Goal: Task Accomplishment & Management: Manage account settings

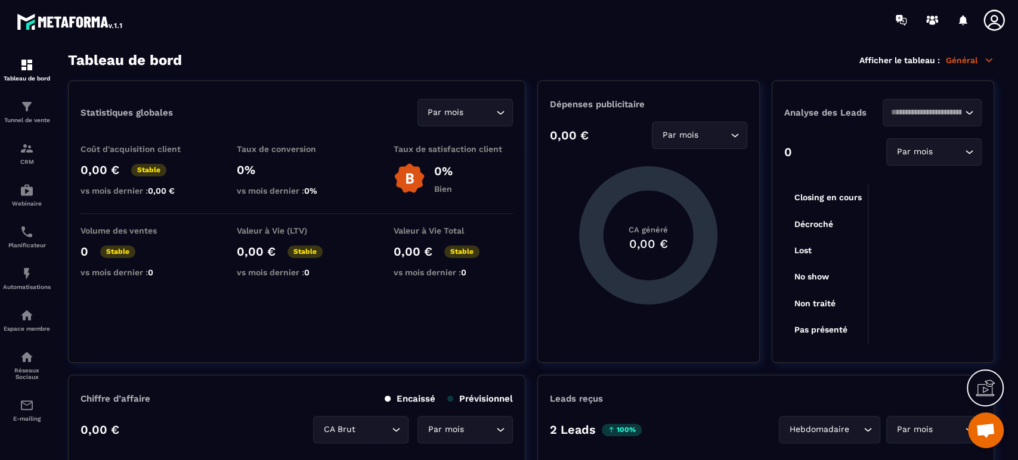
scroll to position [404, 0]
click at [987, 436] on span "Ouvrir le chat" at bounding box center [985, 431] width 20 height 17
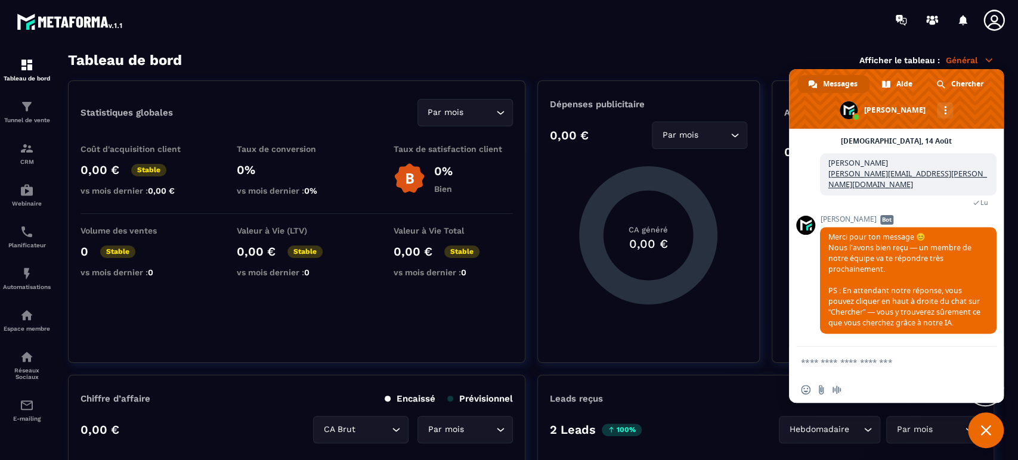
click at [866, 363] on textarea "Entrez votre message..." at bounding box center [884, 362] width 167 height 30
type textarea "**********"
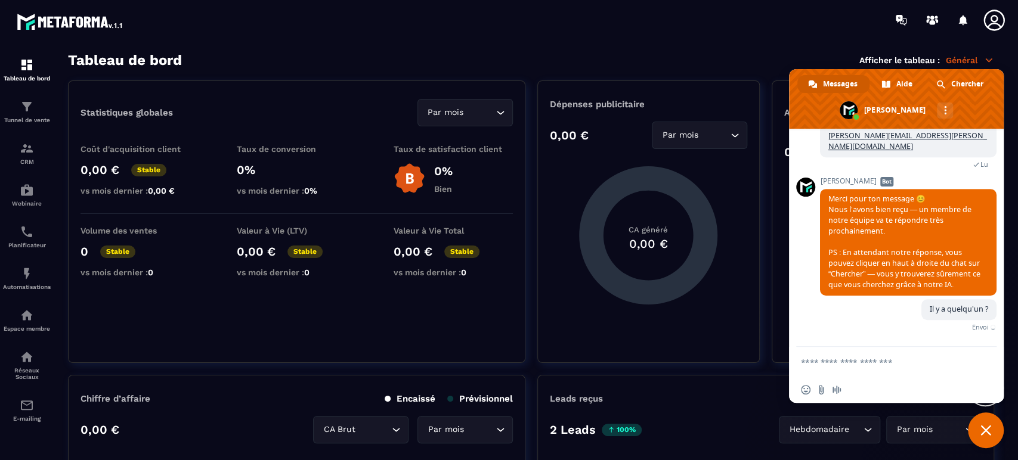
scroll to position [434, 0]
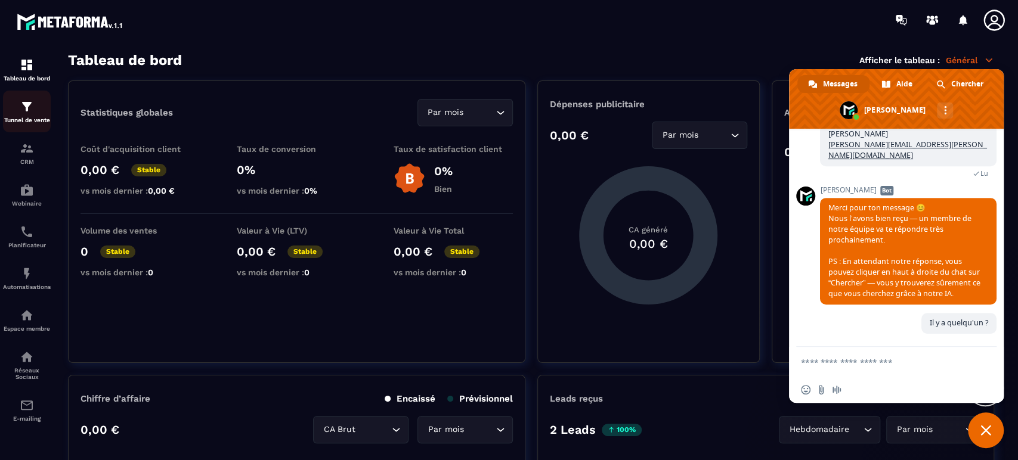
click at [35, 118] on p "Tunnel de vente" at bounding box center [27, 120] width 48 height 7
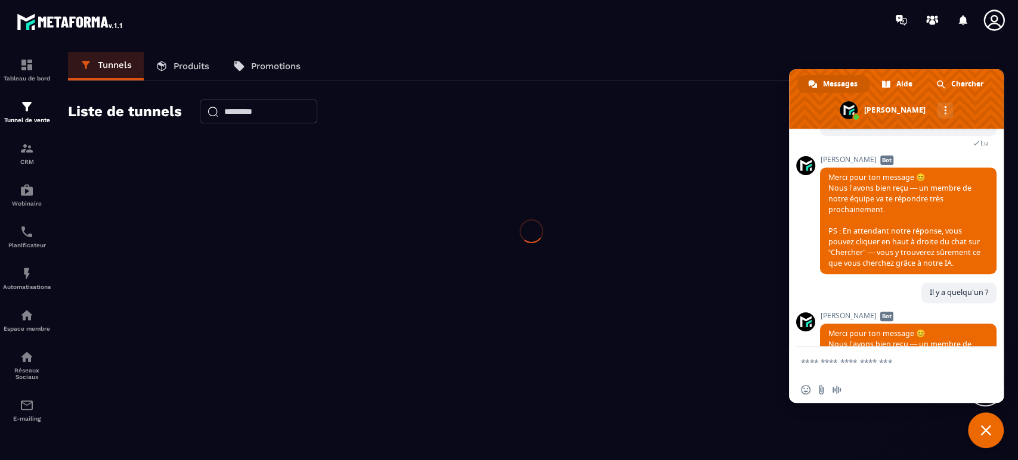
scroll to position [577, 0]
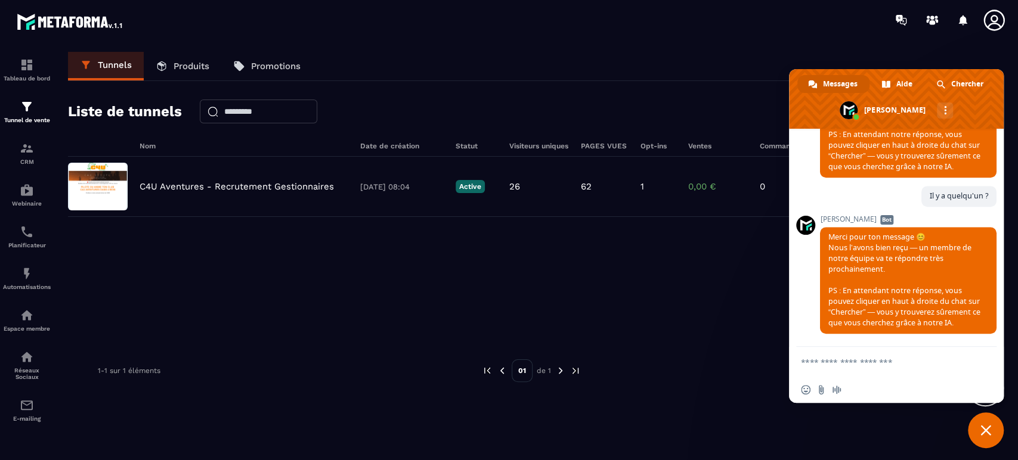
click at [193, 63] on p "Produits" at bounding box center [191, 66] width 36 height 11
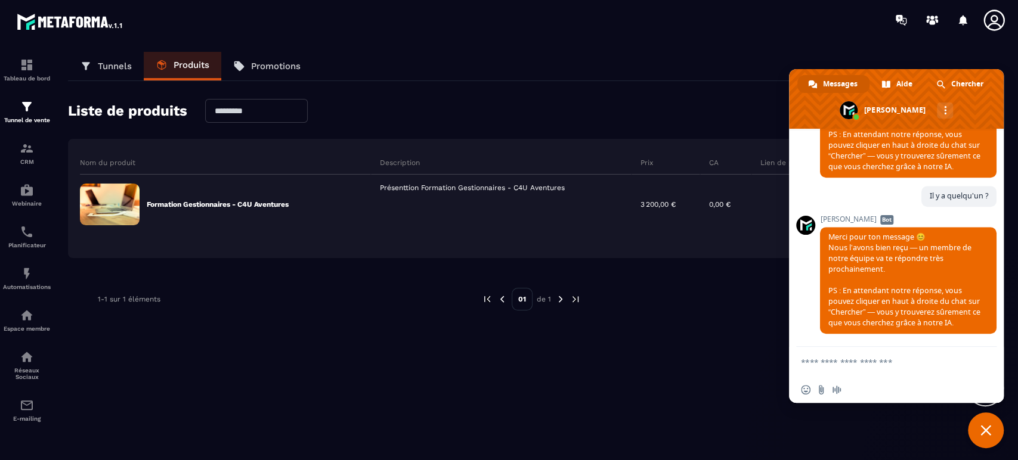
click at [714, 278] on div "Nom du produit Description Prix CA [PERSON_NAME] Type Formation Gestionnaires -…" at bounding box center [531, 225] width 926 height 172
click at [983, 428] on span "Fermer le chat" at bounding box center [985, 430] width 11 height 11
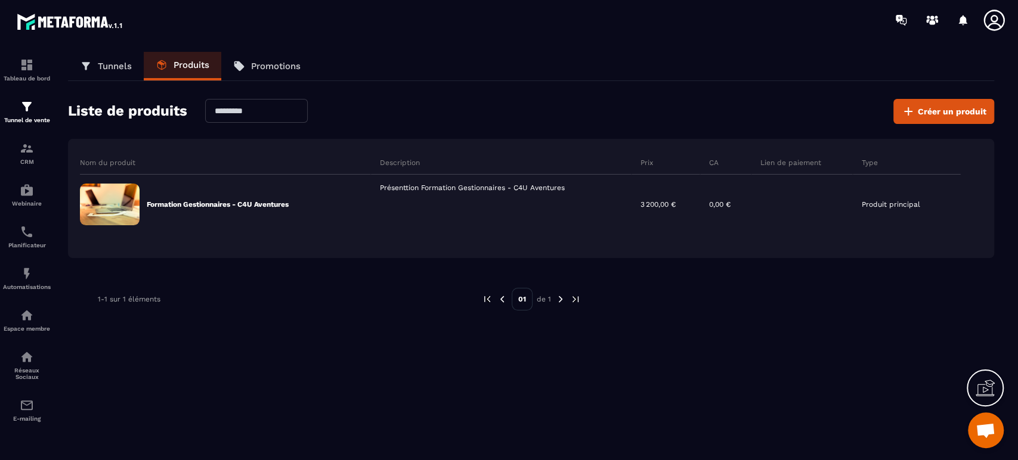
click at [993, 18] on icon at bounding box center [994, 20] width 24 height 24
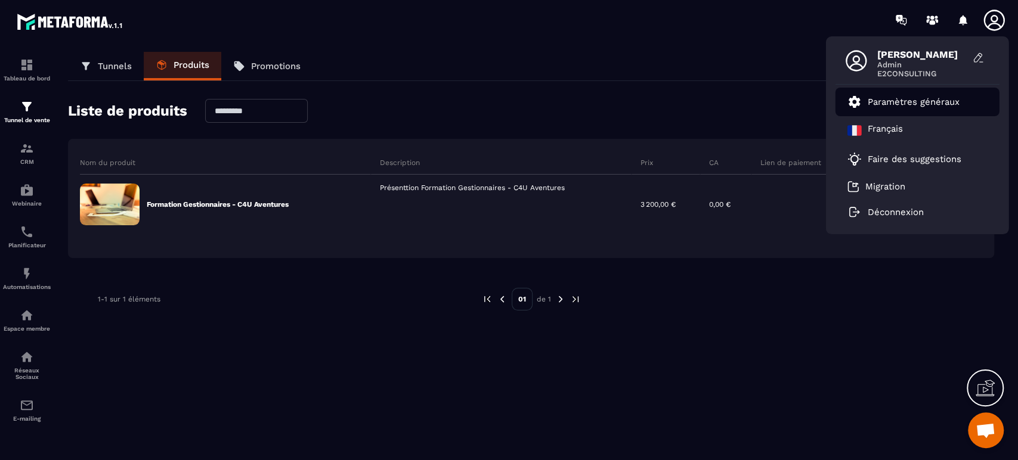
click at [931, 104] on p "Paramètres généraux" at bounding box center [913, 102] width 92 height 11
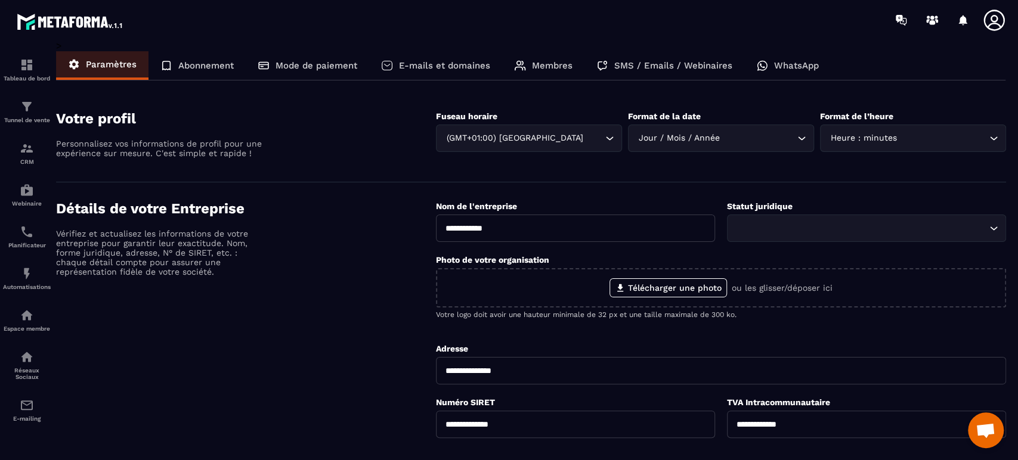
click at [200, 65] on p "Abonnement" at bounding box center [205, 65] width 55 height 11
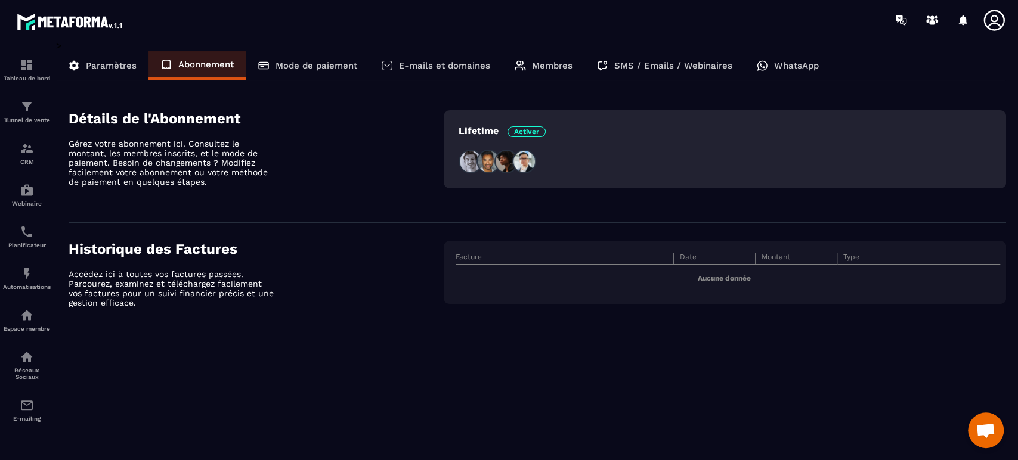
click at [281, 66] on p "Mode de paiement" at bounding box center [316, 65] width 82 height 11
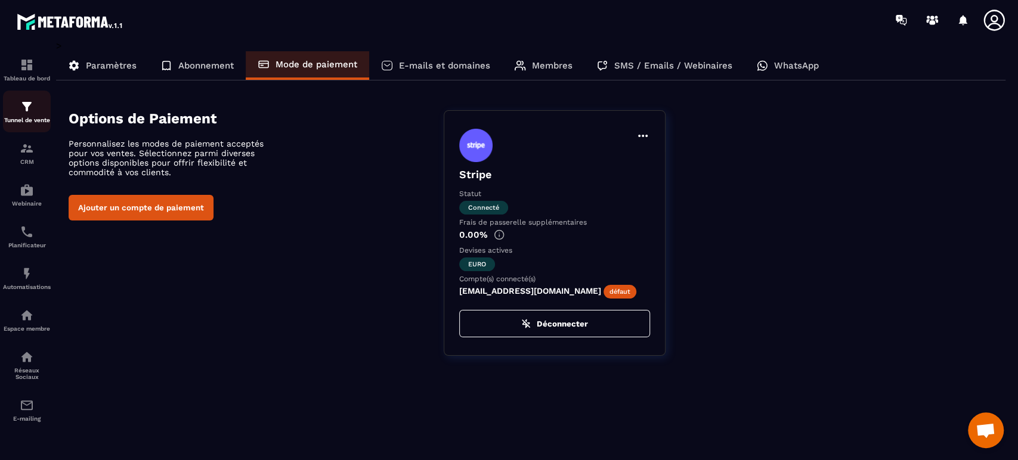
click at [27, 108] on img at bounding box center [27, 107] width 14 height 14
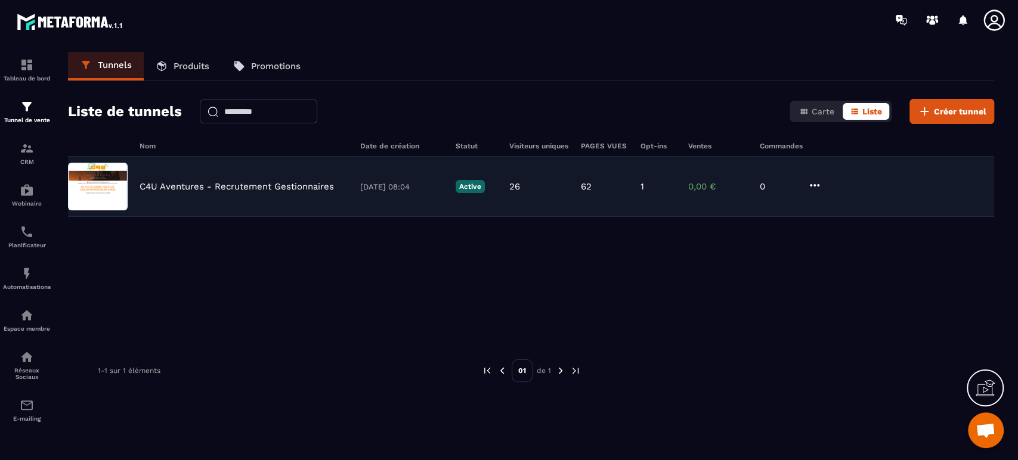
click at [213, 181] on p "C4U Aventures - Recrutement Gestionnaires" at bounding box center [237, 186] width 194 height 11
click at [210, 186] on p "C4U Aventures - Recrutement Gestionnaires" at bounding box center [237, 186] width 194 height 11
click at [113, 182] on img at bounding box center [98, 187] width 60 height 48
click at [279, 184] on p "C4U Aventures - Recrutement Gestionnaires" at bounding box center [237, 186] width 194 height 11
click at [151, 187] on p "C4U Aventures - Recrutement Gestionnaires" at bounding box center [237, 186] width 194 height 11
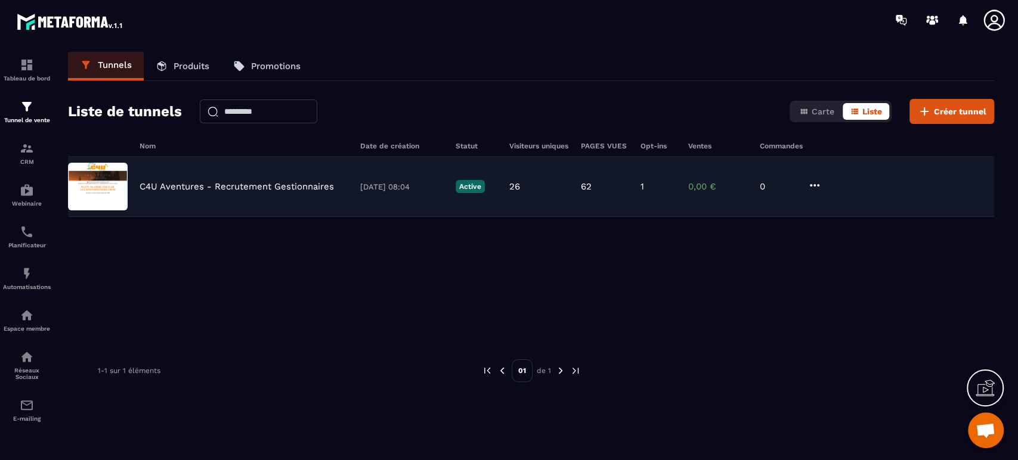
click at [74, 190] on img at bounding box center [98, 187] width 60 height 48
click at [91, 191] on img at bounding box center [98, 187] width 60 height 48
click at [176, 191] on p "C4U Aventures - Recrutement Gestionnaires" at bounding box center [237, 186] width 194 height 11
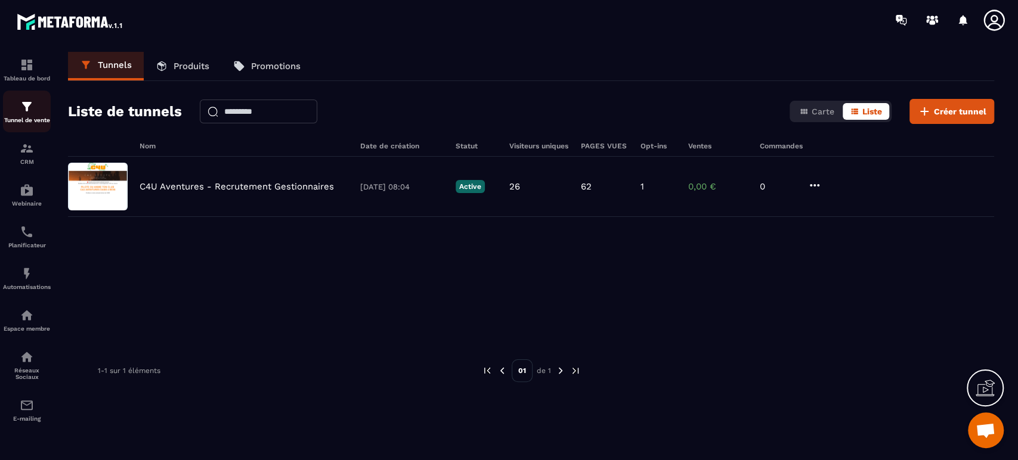
click at [29, 97] on link "Tunnel de vente" at bounding box center [27, 112] width 48 height 42
click at [27, 61] on img at bounding box center [27, 65] width 14 height 14
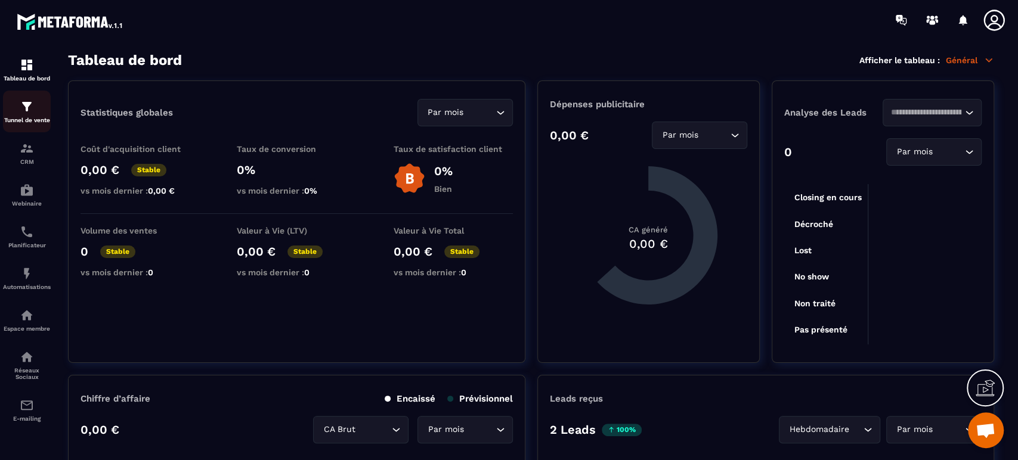
click at [29, 111] on img at bounding box center [27, 107] width 14 height 14
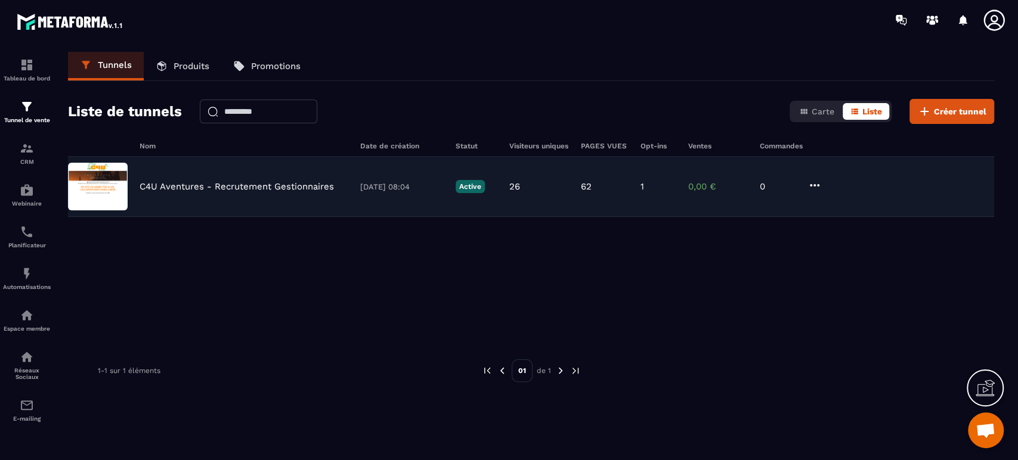
click at [102, 181] on img at bounding box center [98, 187] width 60 height 48
click at [240, 185] on p "C4U Aventures - Recrutement Gestionnaires" at bounding box center [237, 186] width 194 height 11
click at [238, 185] on p "C4U Aventures - Recrutement Gestionnaires" at bounding box center [237, 186] width 194 height 11
click at [237, 185] on p "C4U Aventures - Recrutement Gestionnaires" at bounding box center [237, 186] width 194 height 11
click at [236, 185] on p "C4U Aventures - Recrutement Gestionnaires" at bounding box center [237, 186] width 194 height 11
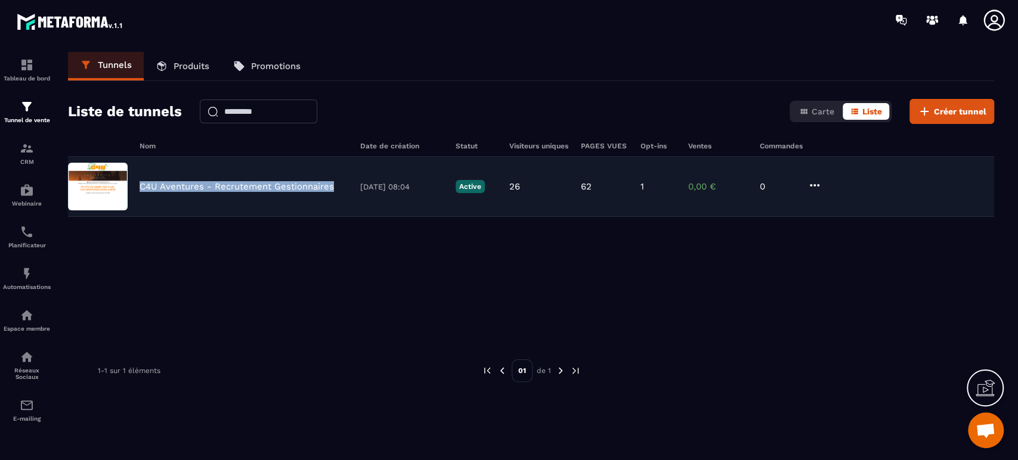
click at [236, 185] on p "C4U Aventures - Recrutement Gestionnaires" at bounding box center [237, 186] width 194 height 11
click at [474, 188] on p "Active" at bounding box center [469, 186] width 29 height 13
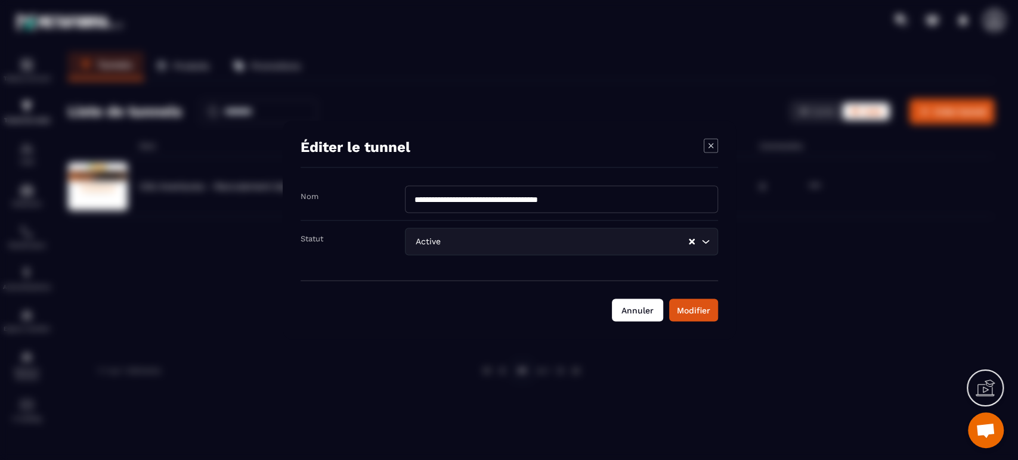
click at [643, 314] on button "Annuler" at bounding box center [637, 310] width 51 height 23
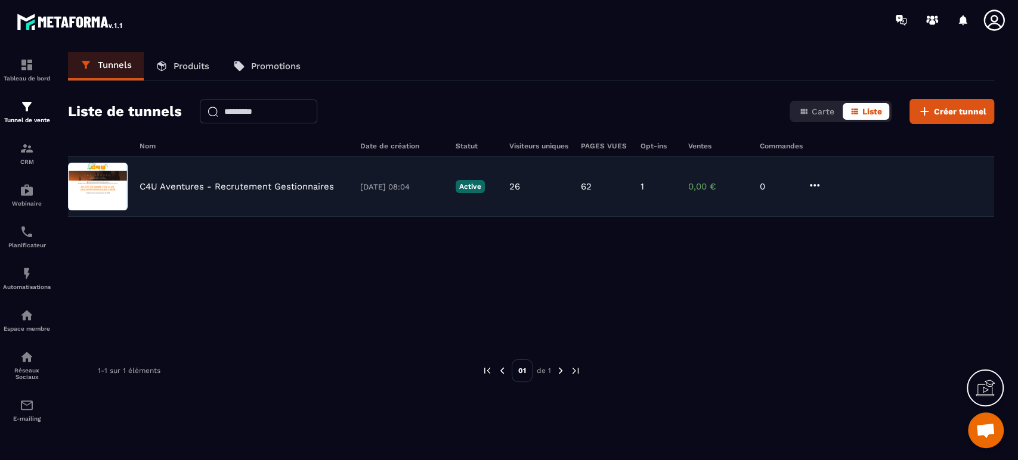
click at [97, 175] on img at bounding box center [98, 187] width 60 height 48
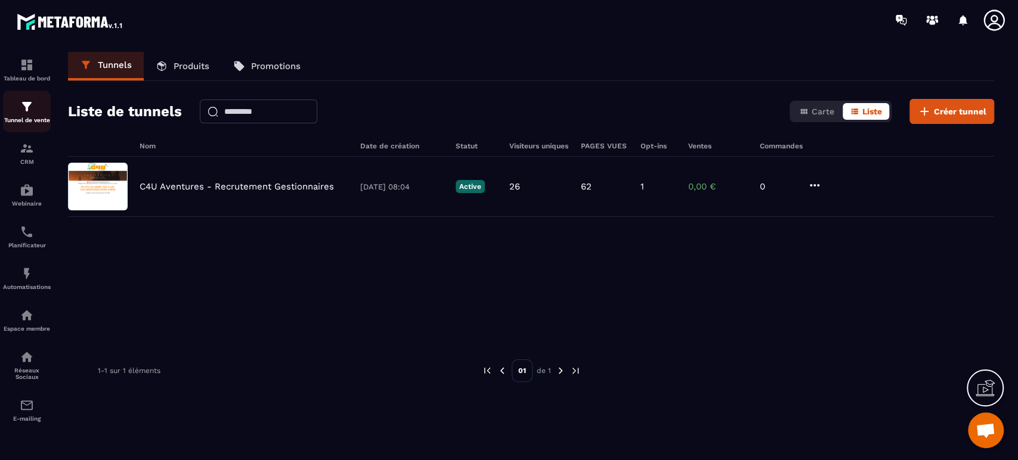
click at [29, 111] on img at bounding box center [27, 107] width 14 height 14
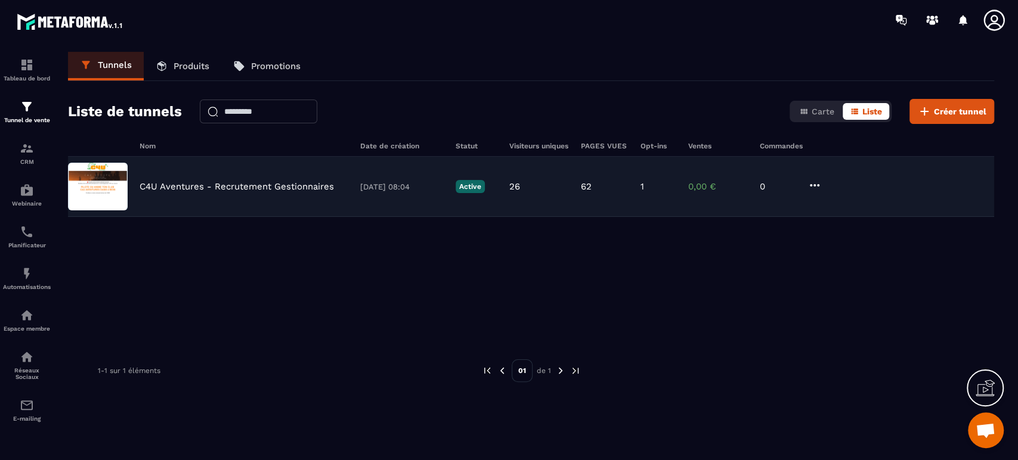
click at [103, 185] on img at bounding box center [98, 187] width 60 height 48
click at [240, 185] on p "C4U Aventures - Recrutement Gestionnaires" at bounding box center [237, 186] width 194 height 11
click at [94, 187] on img at bounding box center [98, 187] width 60 height 48
click at [479, 186] on p "Active" at bounding box center [469, 186] width 29 height 13
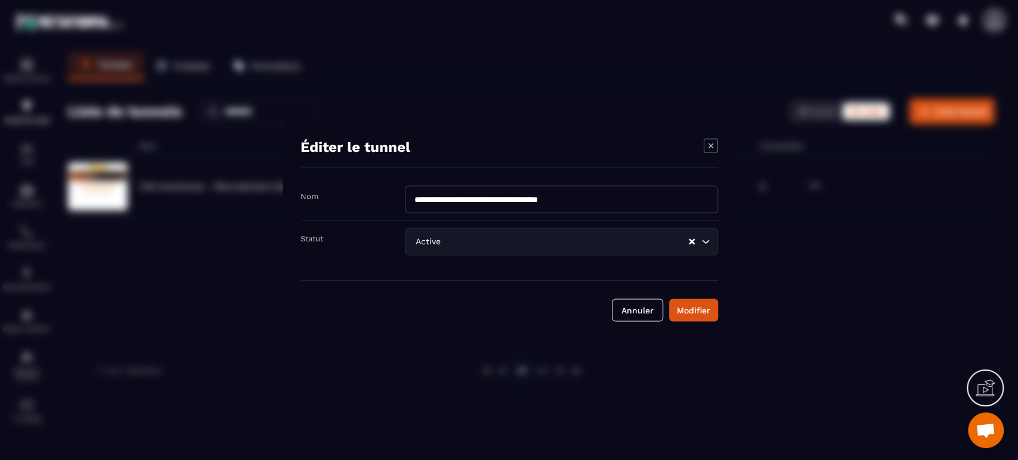
click at [703, 240] on icon "Search for option" at bounding box center [705, 242] width 12 height 12
click at [710, 142] on icon "Modal window" at bounding box center [711, 146] width 14 height 14
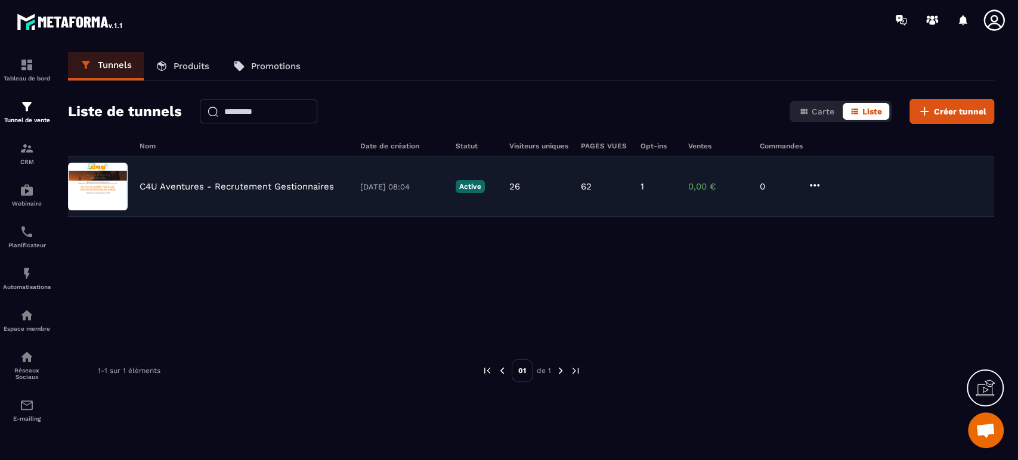
click at [715, 183] on p "0,00 €" at bounding box center [718, 186] width 60 height 11
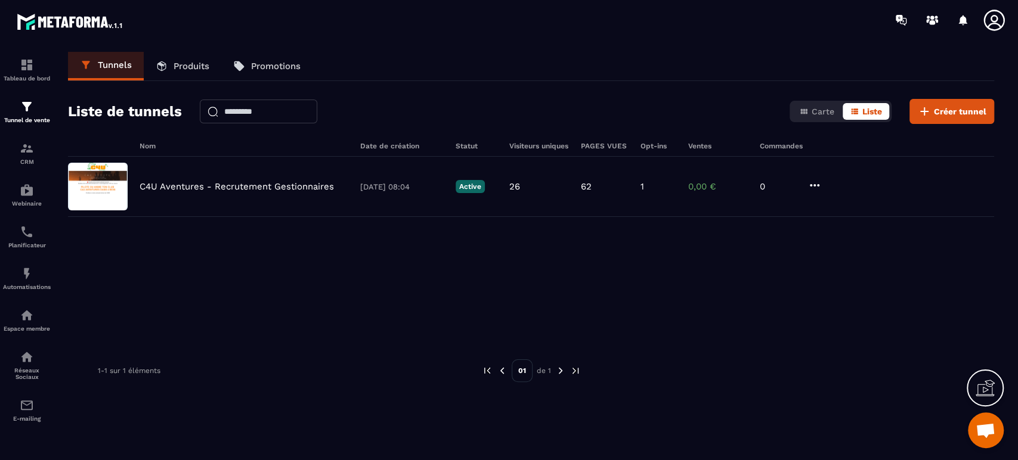
click at [168, 68] on link "Produits" at bounding box center [183, 66] width 78 height 29
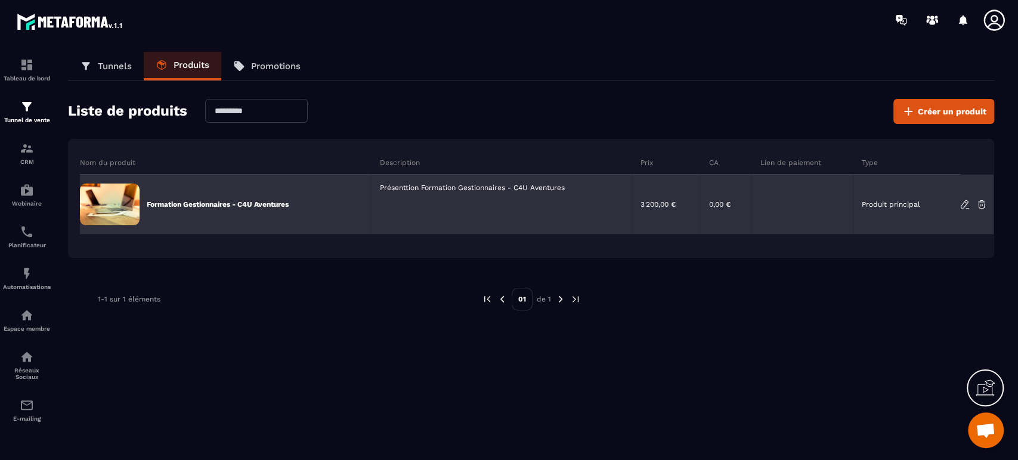
click at [196, 200] on p "Formation Gestionnaires - C4U Aventures" at bounding box center [218, 205] width 142 height 10
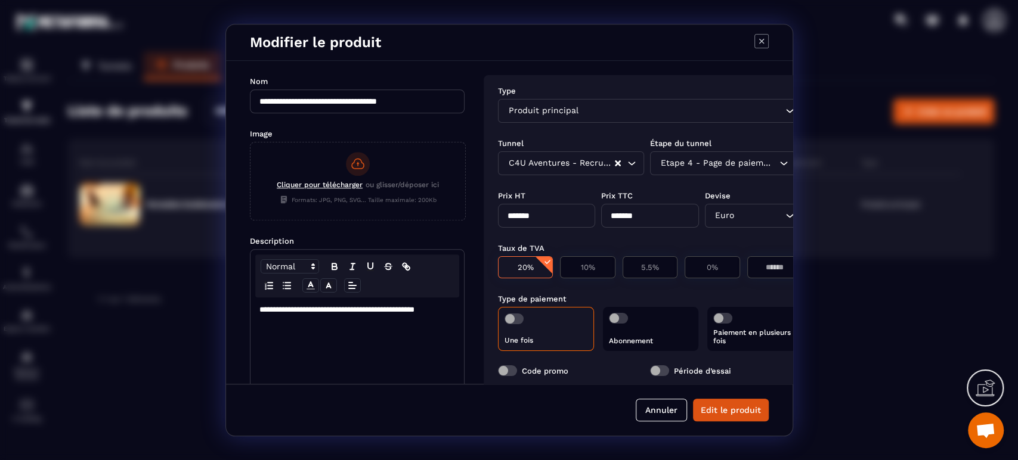
click at [760, 38] on icon "Modal window" at bounding box center [761, 41] width 14 height 14
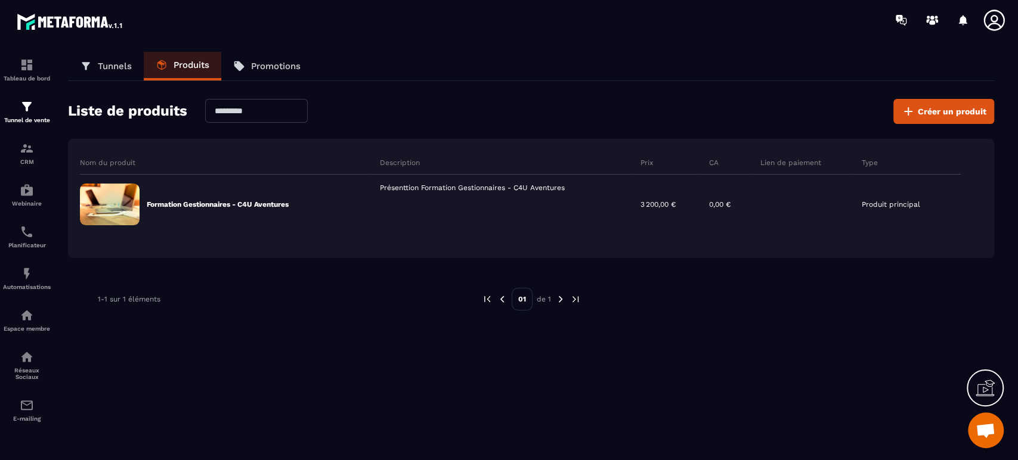
click at [278, 70] on p "Promotions" at bounding box center [275, 66] width 49 height 11
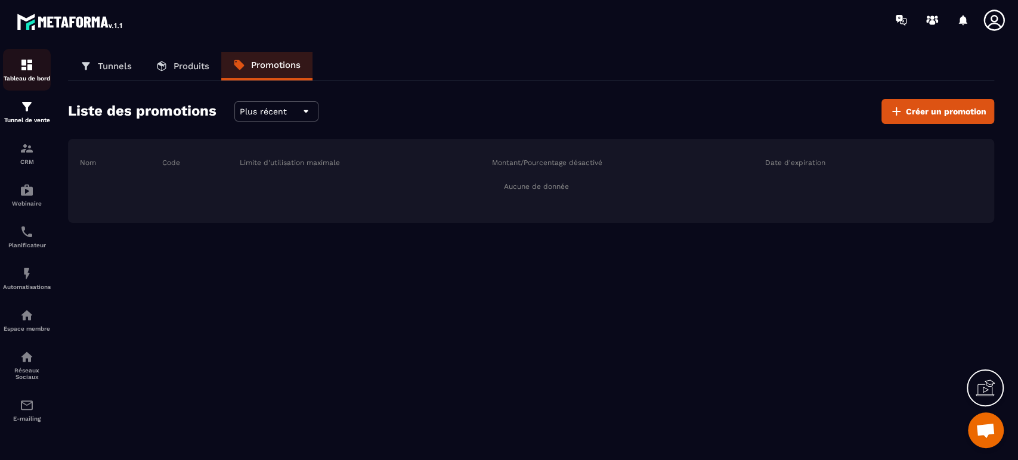
click at [36, 71] on div "Tableau de bord" at bounding box center [27, 70] width 48 height 24
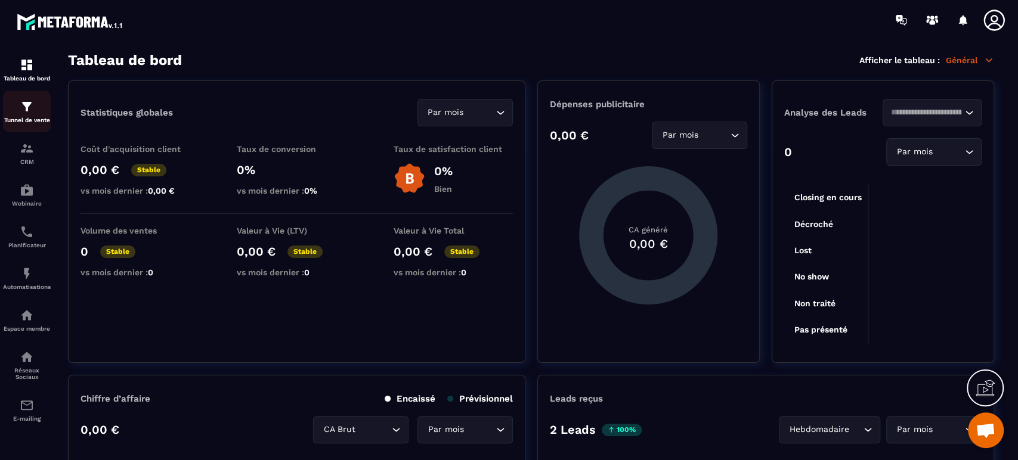
click at [33, 109] on img at bounding box center [27, 107] width 14 height 14
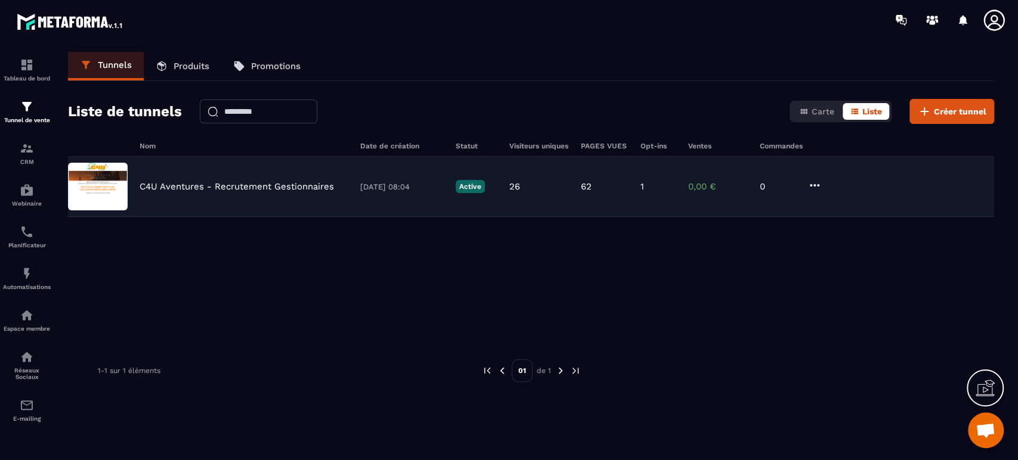
click at [119, 185] on img at bounding box center [98, 187] width 60 height 48
click at [184, 184] on p "C4U Aventures - Recrutement Gestionnaires" at bounding box center [237, 186] width 194 height 11
click at [706, 187] on p "0,00 €" at bounding box center [718, 186] width 60 height 11
click at [434, 188] on p "[DATE] 08:04" at bounding box center [401, 186] width 83 height 9
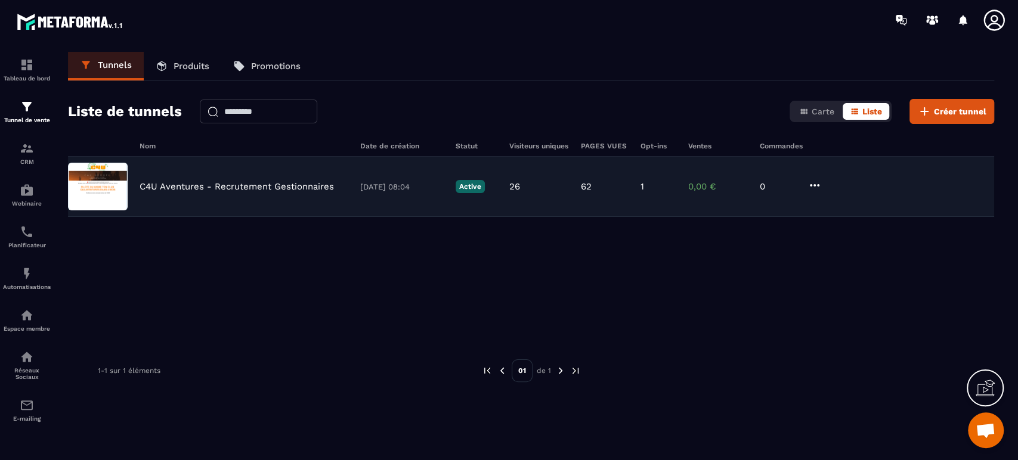
click at [450, 185] on div "C4U Aventures - Recrutement Gestionnaires [DATE] 08:04 Active 26 62 1 0,00 € 0" at bounding box center [531, 187] width 926 height 60
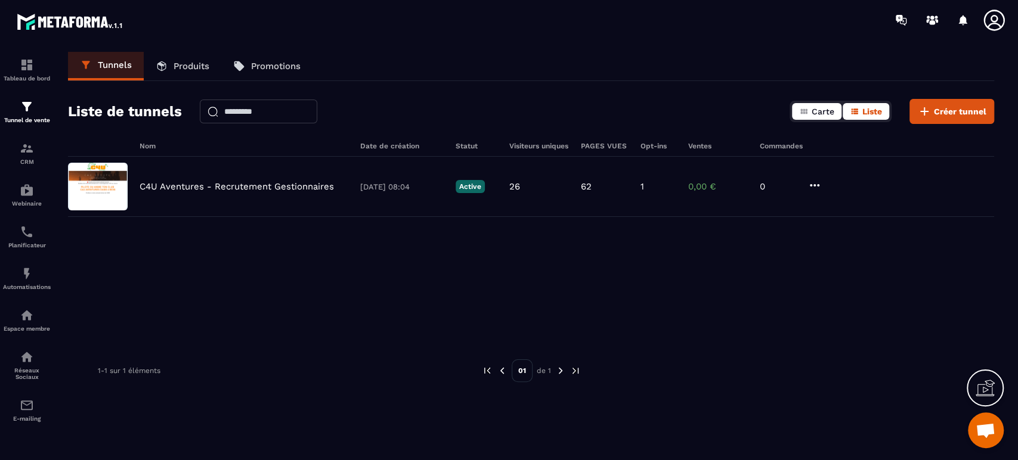
click at [822, 109] on span "Carte" at bounding box center [822, 112] width 23 height 10
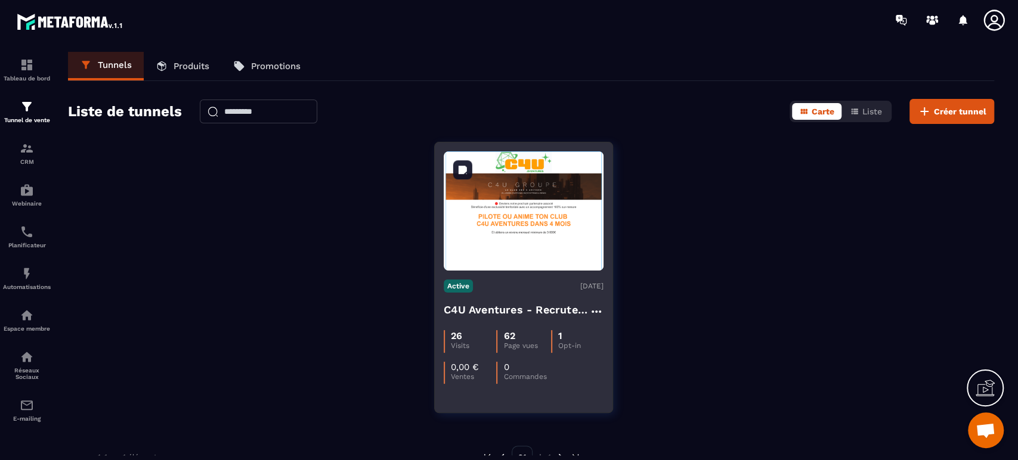
click at [523, 236] on img at bounding box center [524, 210] width 160 height 119
click at [513, 228] on img at bounding box center [524, 210] width 160 height 119
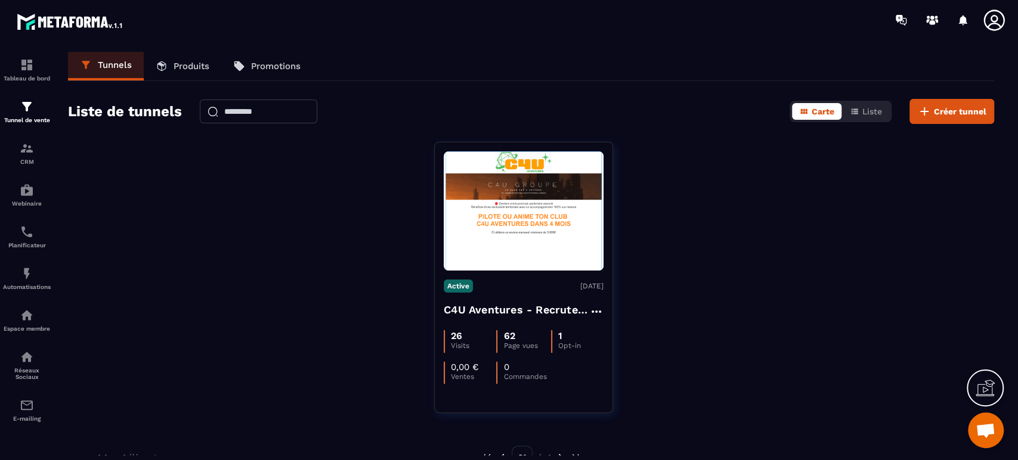
click at [194, 63] on p "Produits" at bounding box center [191, 66] width 36 height 11
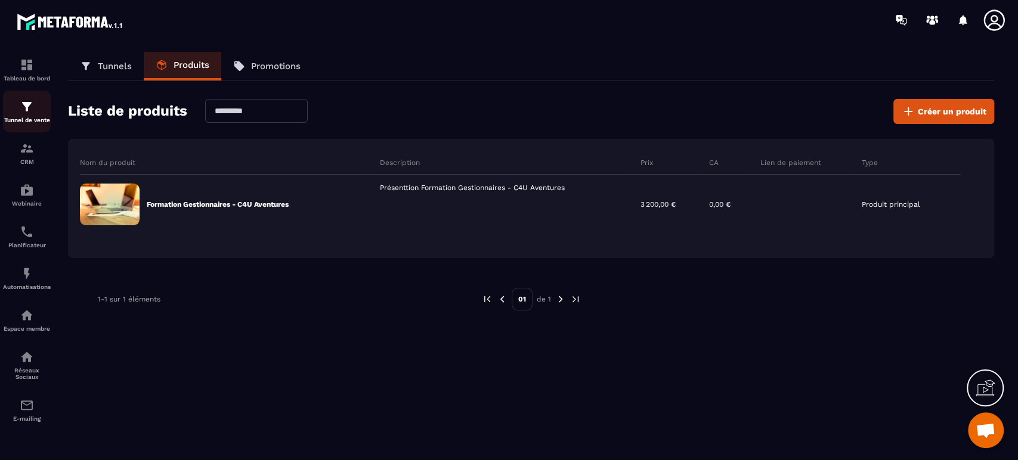
click at [27, 106] on img at bounding box center [27, 107] width 14 height 14
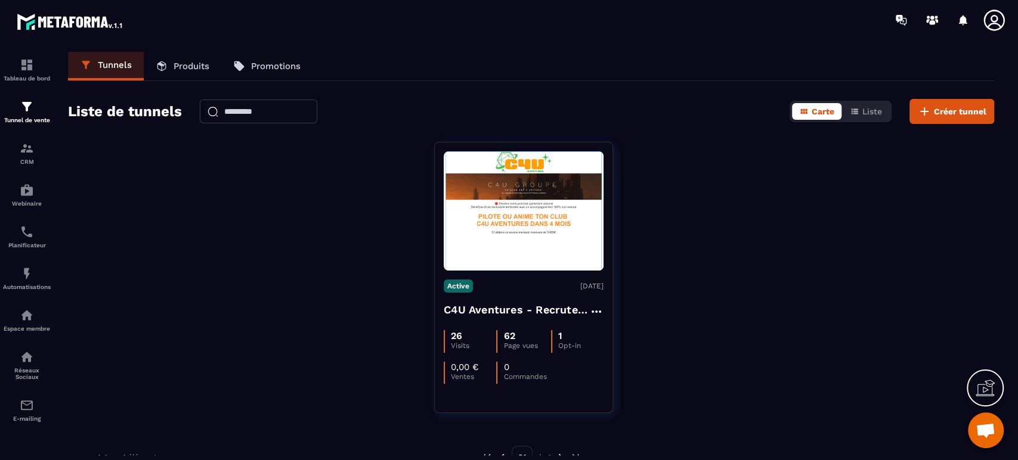
click at [184, 69] on p "Produits" at bounding box center [191, 66] width 36 height 11
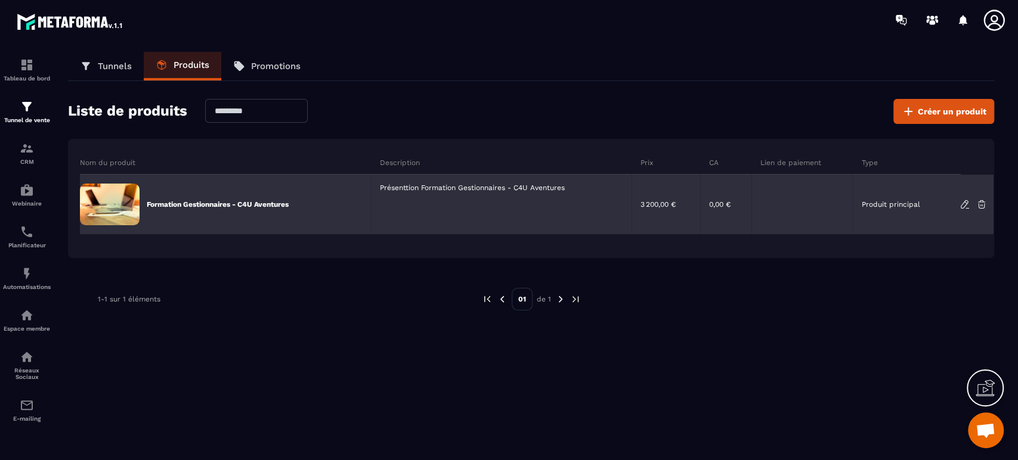
click at [967, 205] on icon at bounding box center [964, 204] width 11 height 11
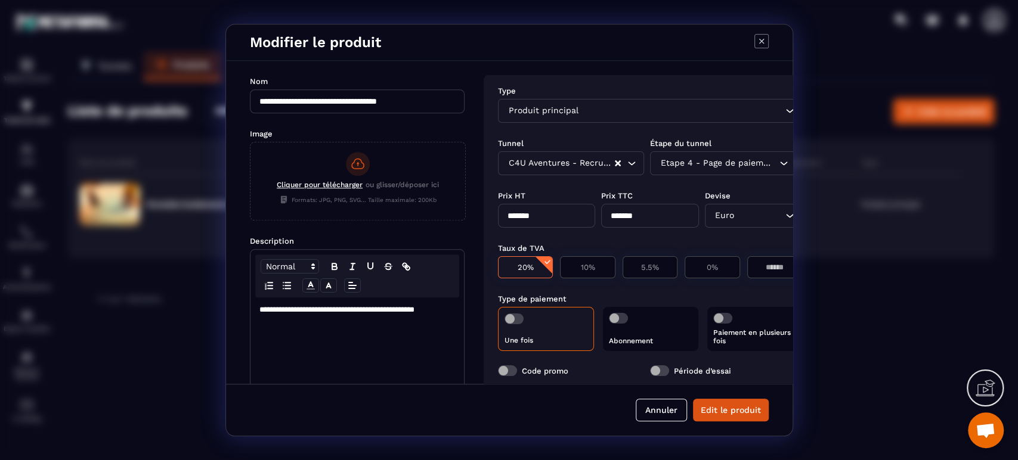
click at [763, 43] on icon "Modal window" at bounding box center [760, 41] width 5 height 5
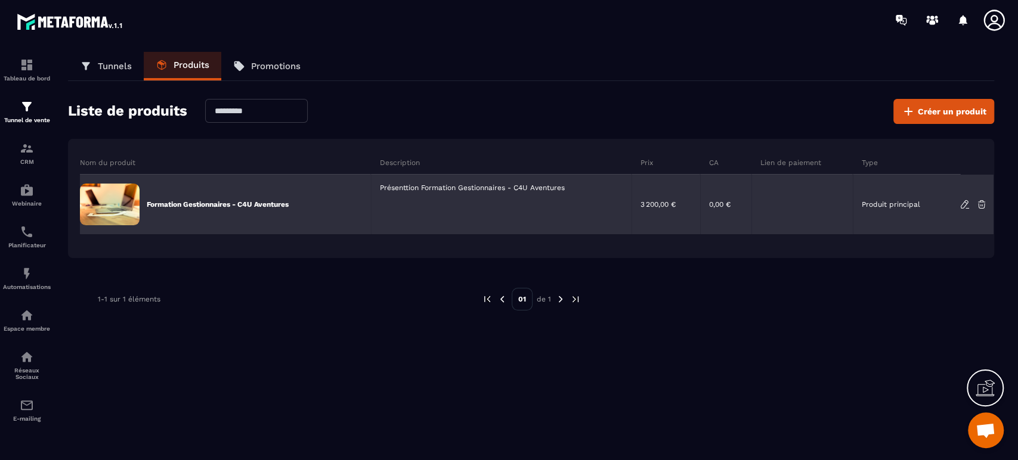
click at [963, 204] on icon at bounding box center [964, 204] width 11 height 11
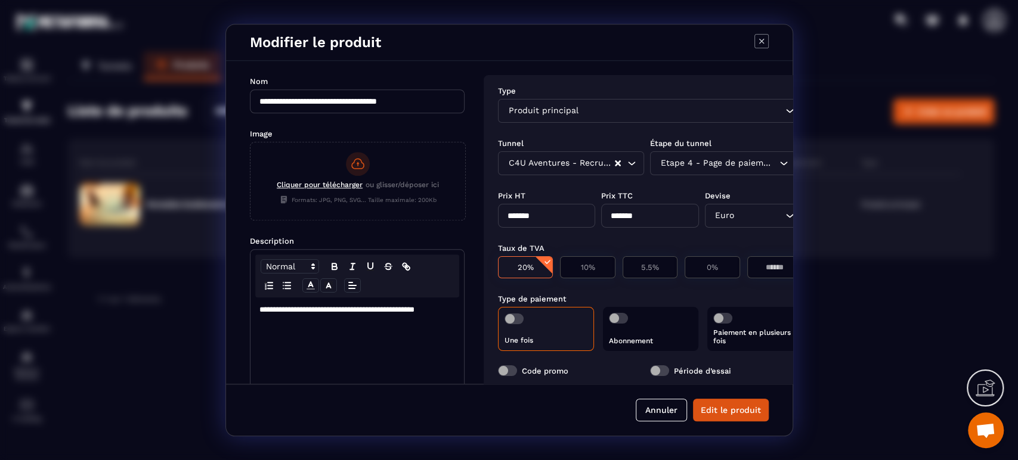
click at [762, 39] on icon "Modal window" at bounding box center [761, 41] width 14 height 14
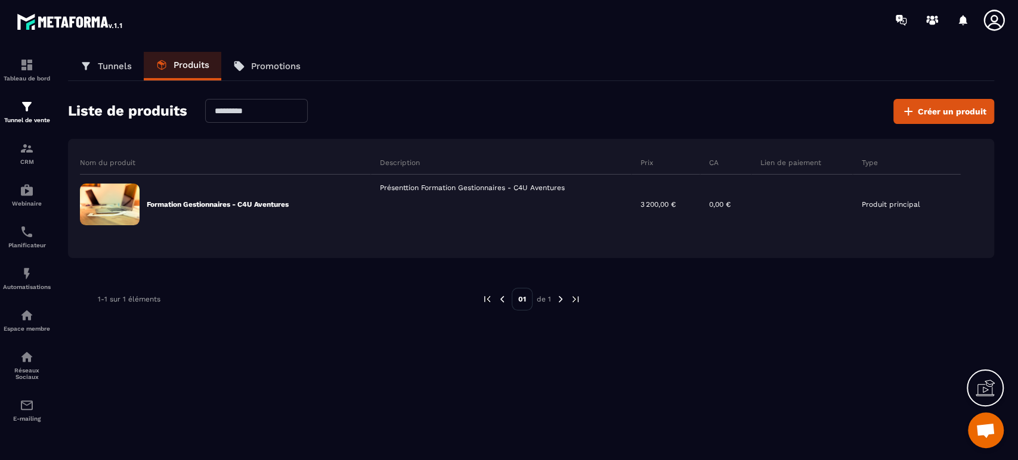
click at [119, 64] on p "Tunnels" at bounding box center [115, 66] width 34 height 11
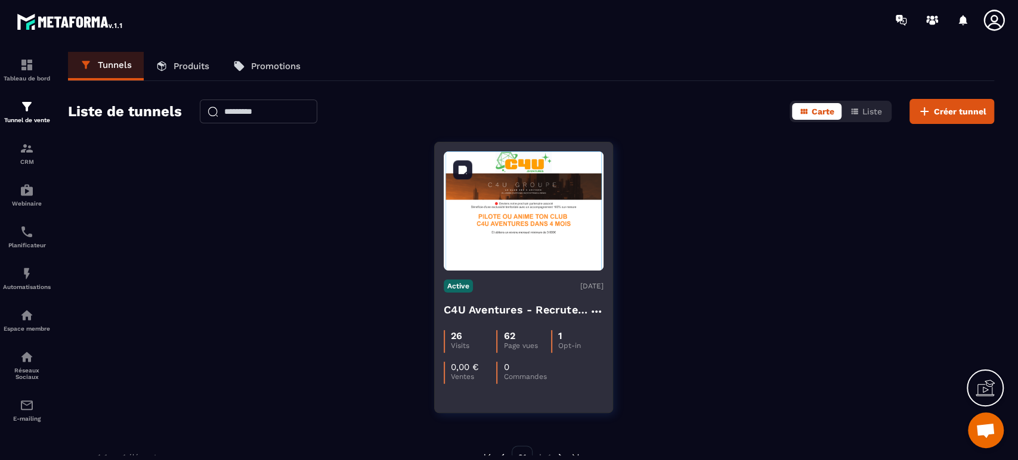
click at [526, 200] on img at bounding box center [524, 210] width 160 height 119
click at [507, 334] on p "62" at bounding box center [508, 335] width 11 height 11
click at [508, 334] on p "62" at bounding box center [508, 335] width 11 height 11
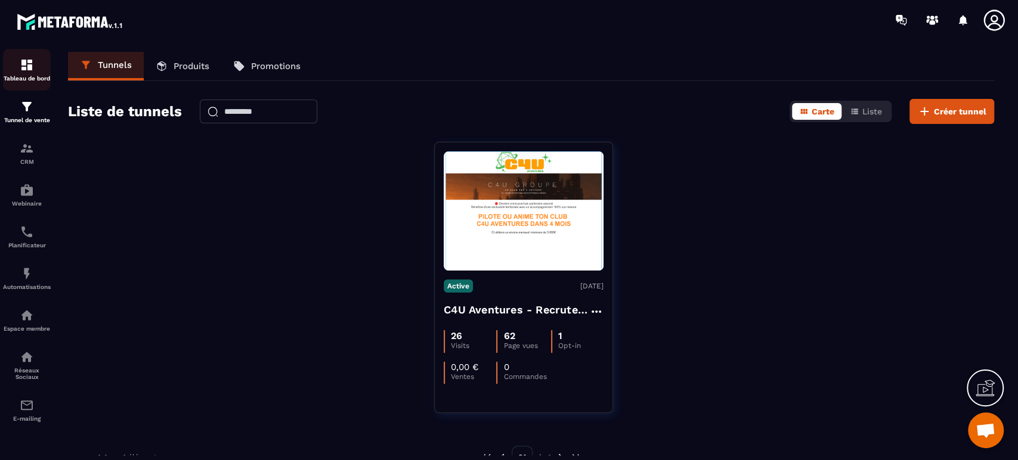
click at [24, 68] on img at bounding box center [27, 65] width 14 height 14
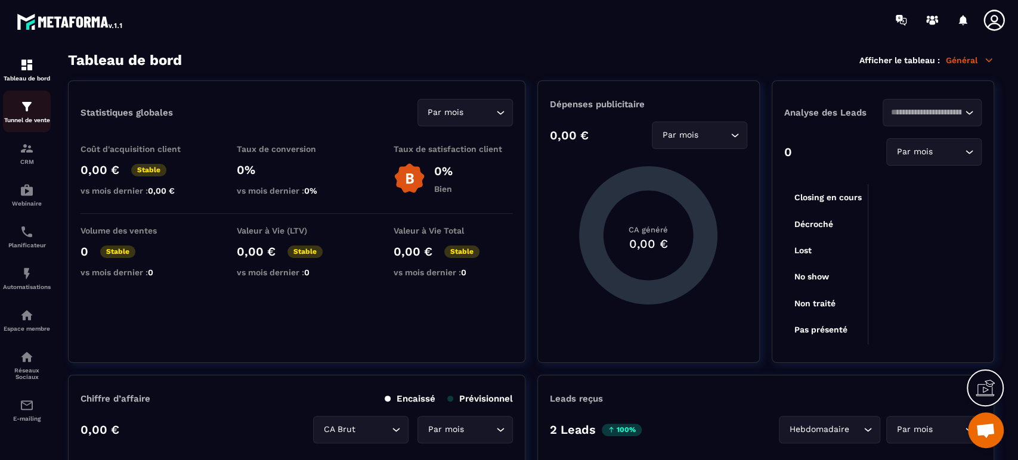
click at [27, 114] on div "Tunnel de vente" at bounding box center [27, 112] width 48 height 24
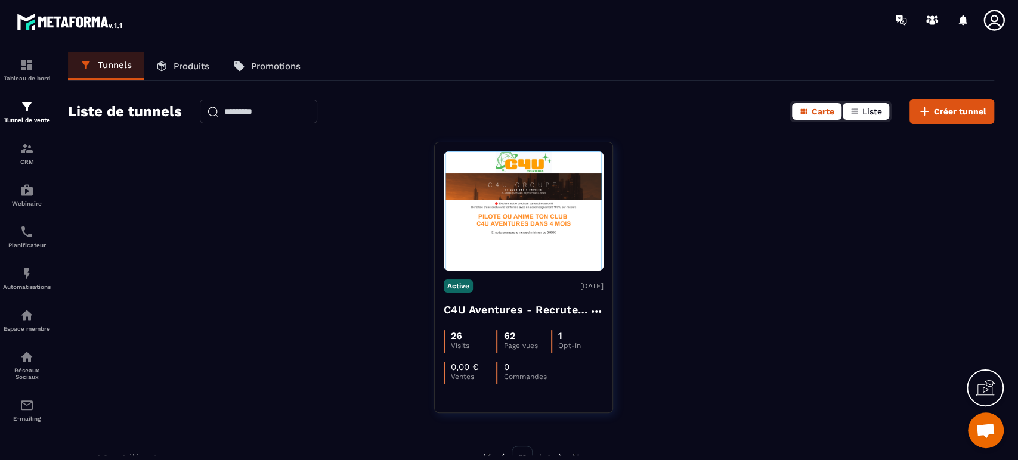
click at [849, 111] on button "Liste" at bounding box center [865, 111] width 47 height 17
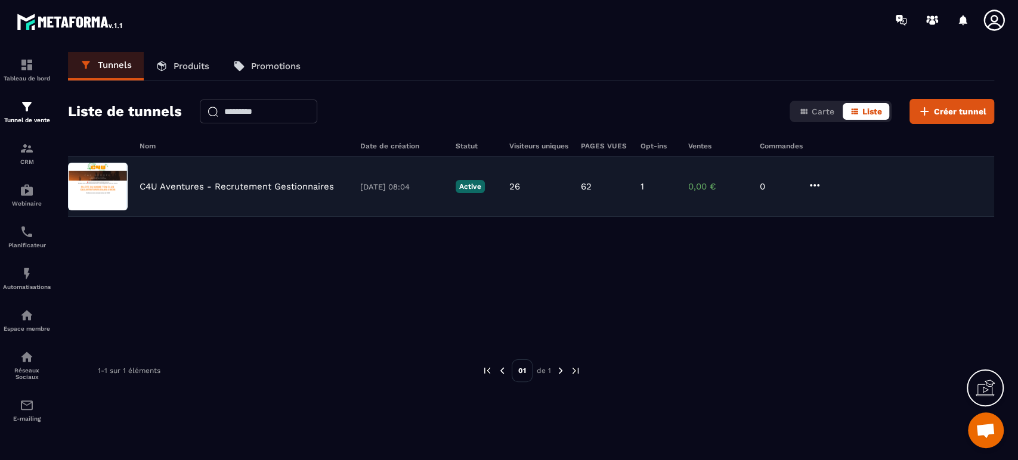
click at [358, 184] on div "C4U Aventures - Recrutement Gestionnaires [DATE] 08:04 Active 26 62 1 0,00 € 0" at bounding box center [531, 187] width 926 height 60
click at [119, 182] on img at bounding box center [98, 187] width 60 height 48
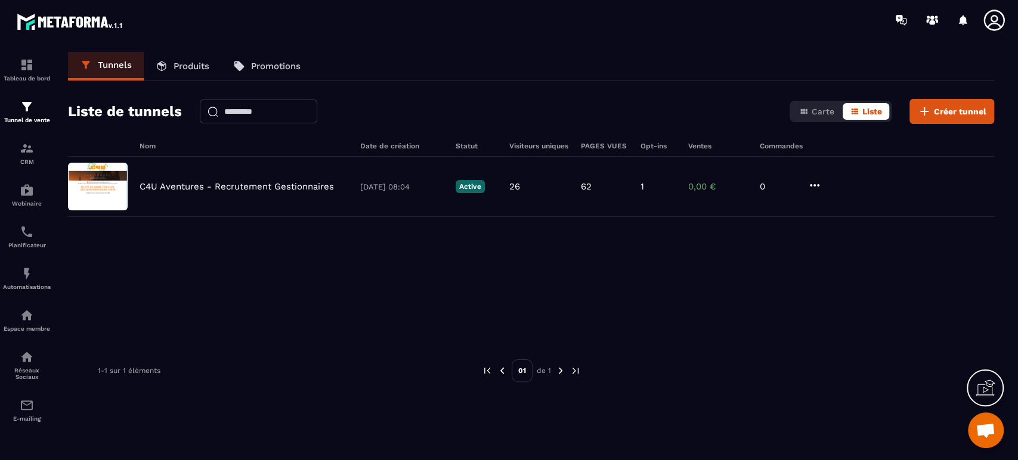
click at [558, 369] on img at bounding box center [560, 370] width 11 height 11
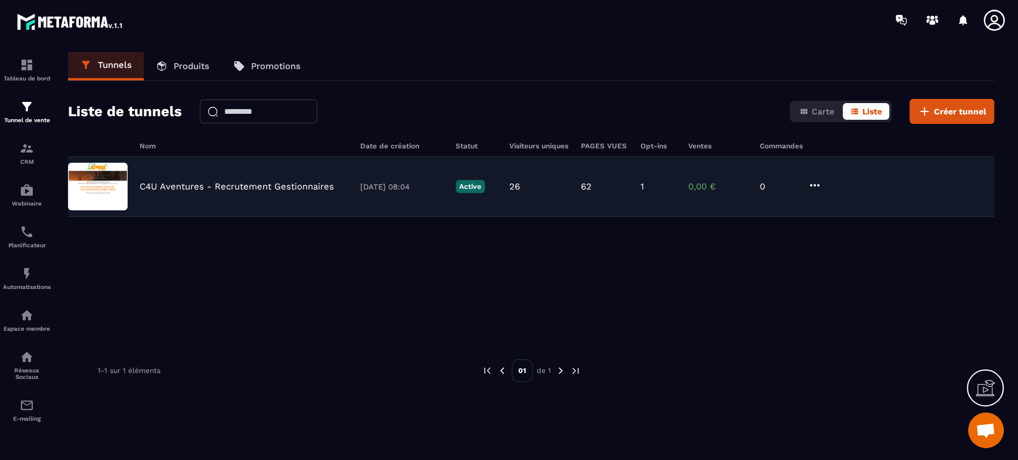
click at [482, 183] on p "Active" at bounding box center [469, 186] width 29 height 13
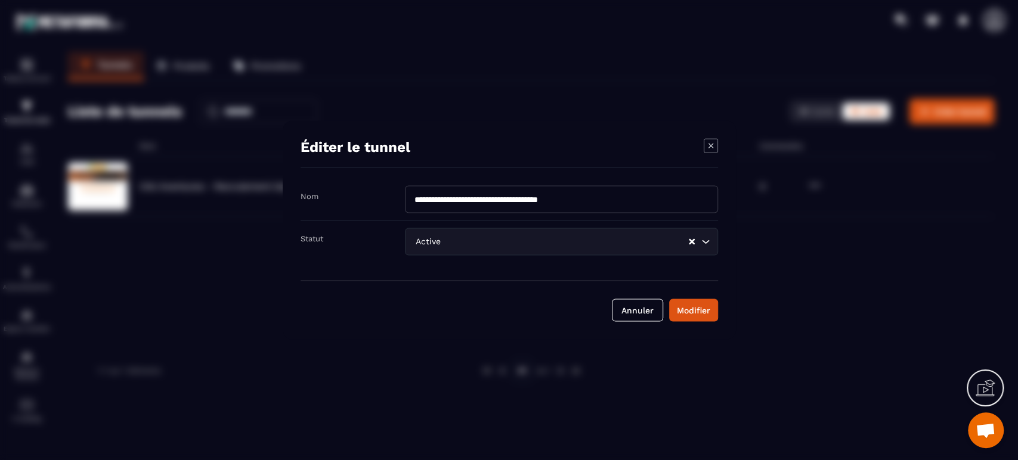
click at [712, 144] on icon "Modal window" at bounding box center [711, 146] width 14 height 14
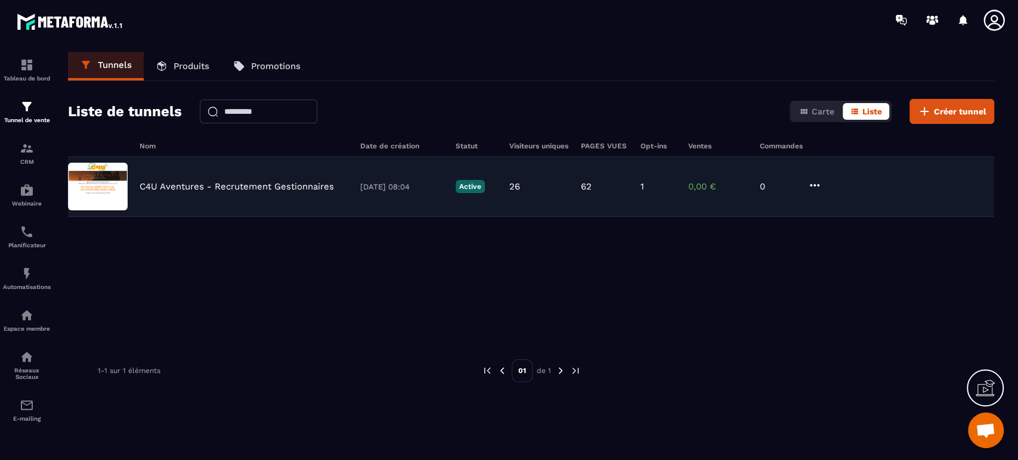
click at [815, 181] on icon at bounding box center [814, 185] width 14 height 14
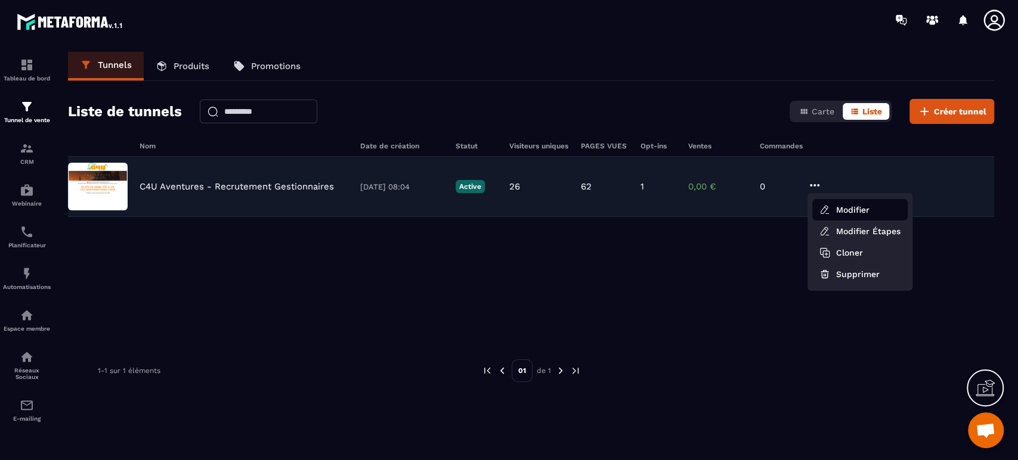
click at [842, 207] on button "Modifier" at bounding box center [859, 209] width 95 height 21
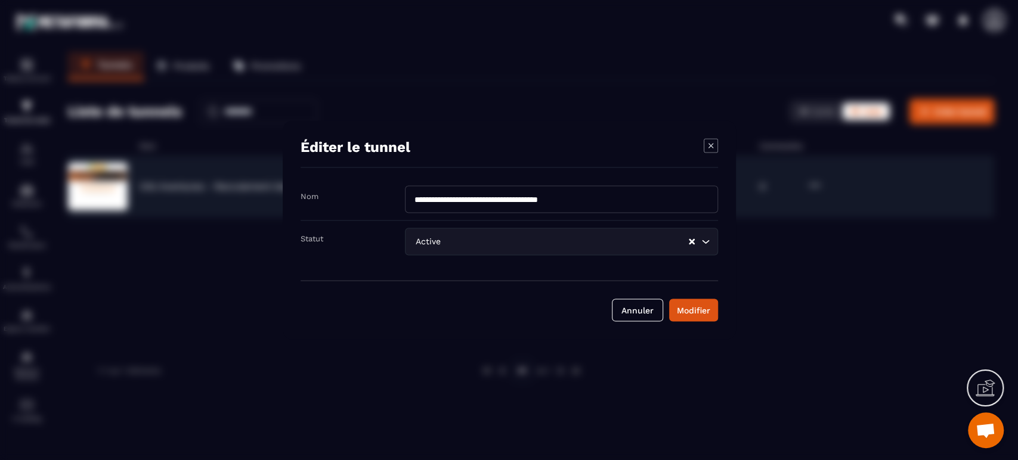
click at [709, 144] on icon "Modal window" at bounding box center [711, 146] width 14 height 14
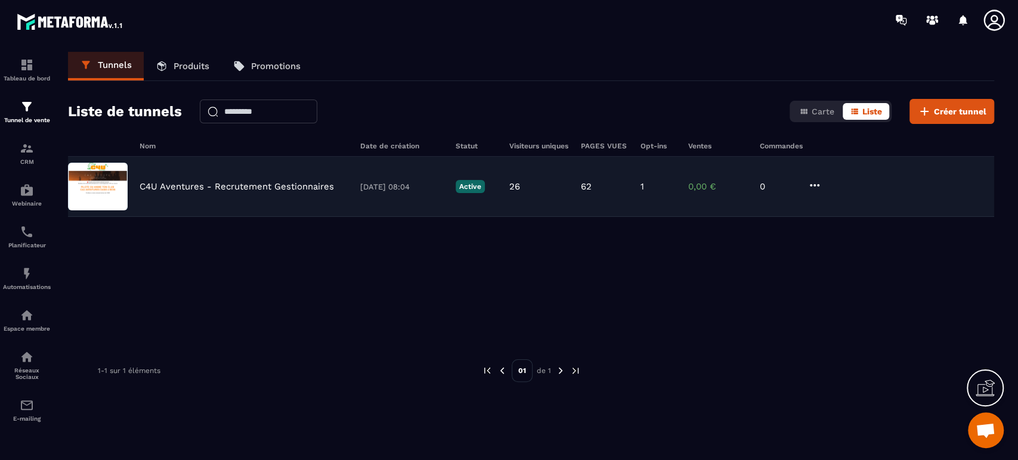
click at [816, 185] on icon at bounding box center [814, 185] width 14 height 14
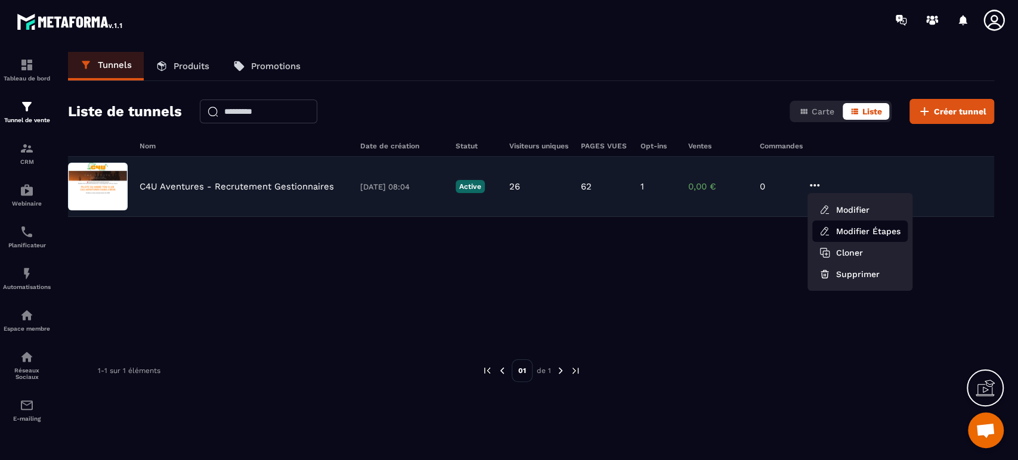
click at [875, 233] on link "Modifier Étapes" at bounding box center [859, 231] width 95 height 21
click at [872, 232] on link "Modifier Étapes" at bounding box center [859, 231] width 95 height 21
click at [845, 232] on link "Modifier Étapes" at bounding box center [859, 231] width 95 height 21
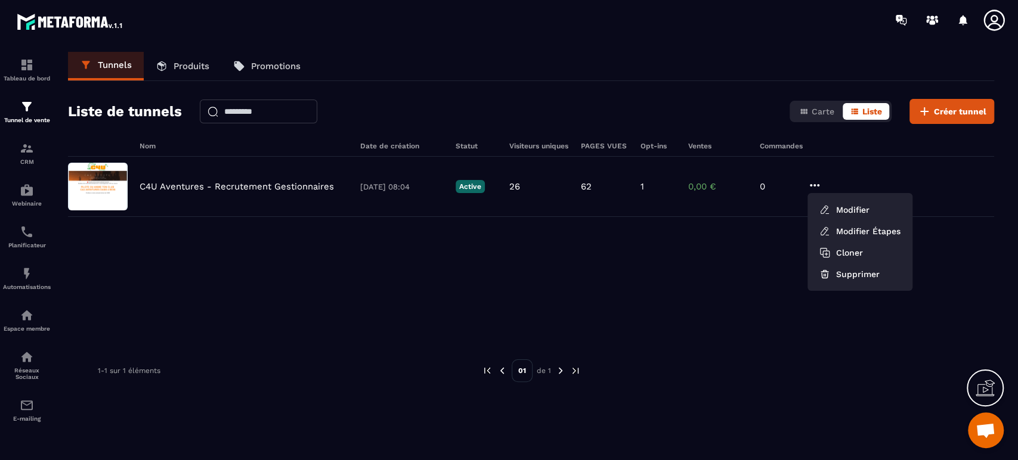
click at [658, 239] on div "C4U Aventures - Recrutement Gestionnaires [DATE] 08:04 Active 26 62 1 0,00 € 0 …" at bounding box center [531, 246] width 926 height 179
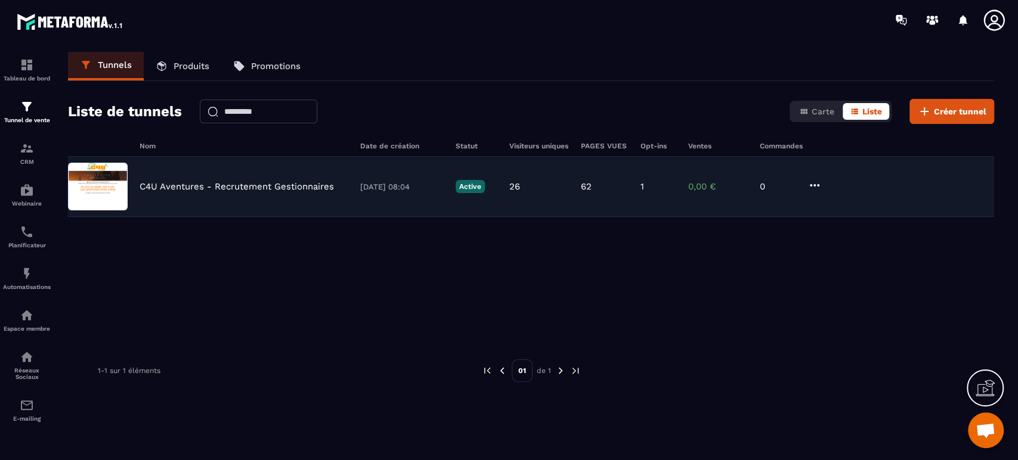
click at [110, 185] on img at bounding box center [98, 187] width 60 height 48
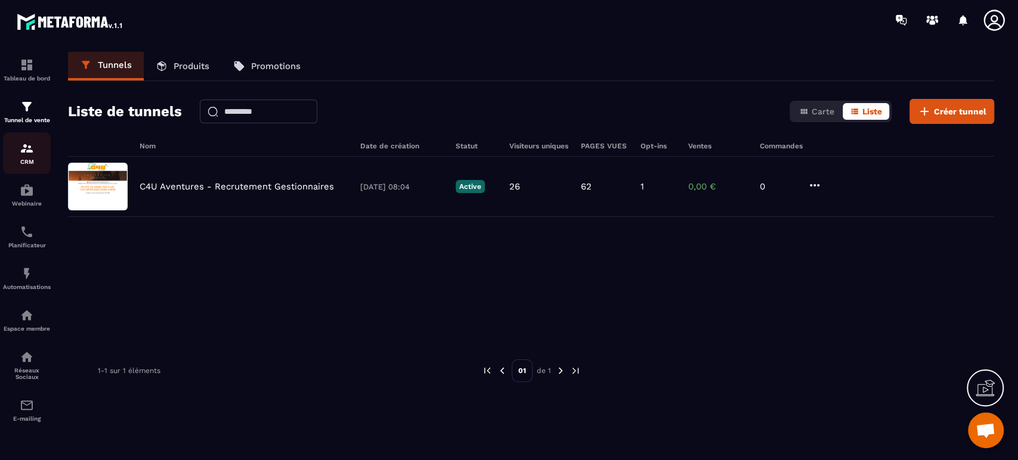
click at [18, 154] on div "CRM" at bounding box center [27, 153] width 48 height 24
click at [27, 202] on p "Webinaire" at bounding box center [27, 203] width 48 height 7
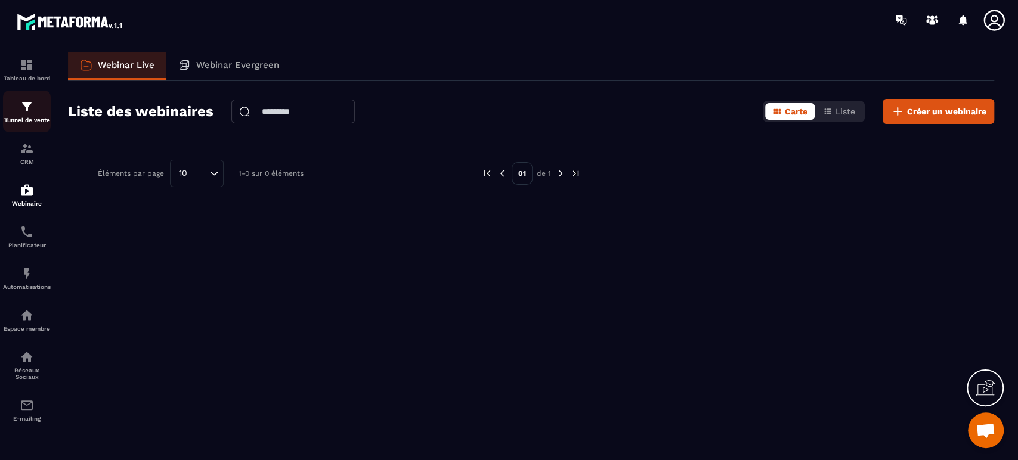
click at [19, 115] on div "Tunnel de vente" at bounding box center [27, 112] width 48 height 24
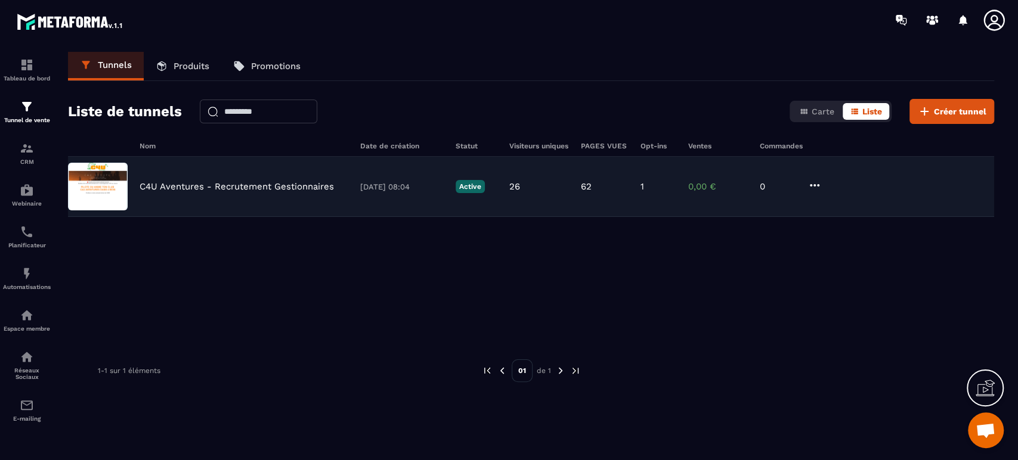
click at [244, 180] on div "C4U Aventures - Recrutement Gestionnaires [DATE] 08:04 Active 26 62 1 0,00 € 0" at bounding box center [531, 187] width 926 height 60
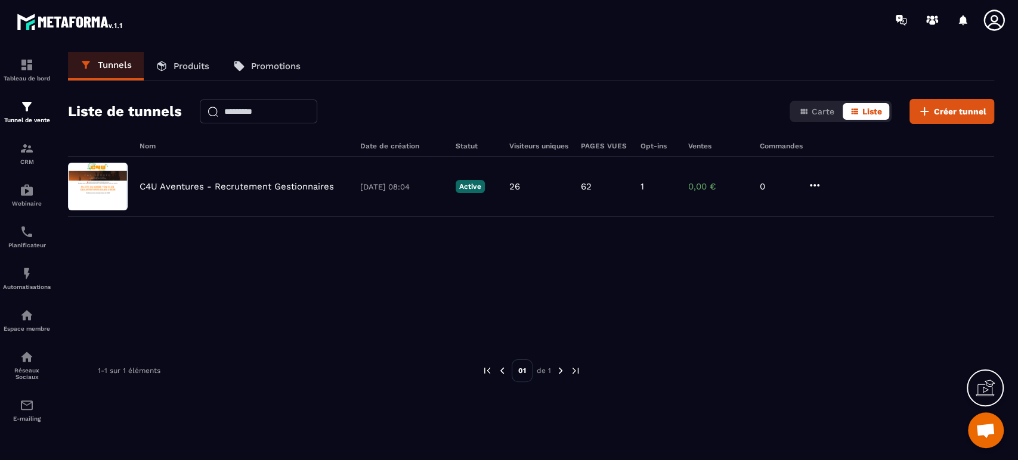
click at [990, 17] on icon at bounding box center [993, 20] width 21 height 21
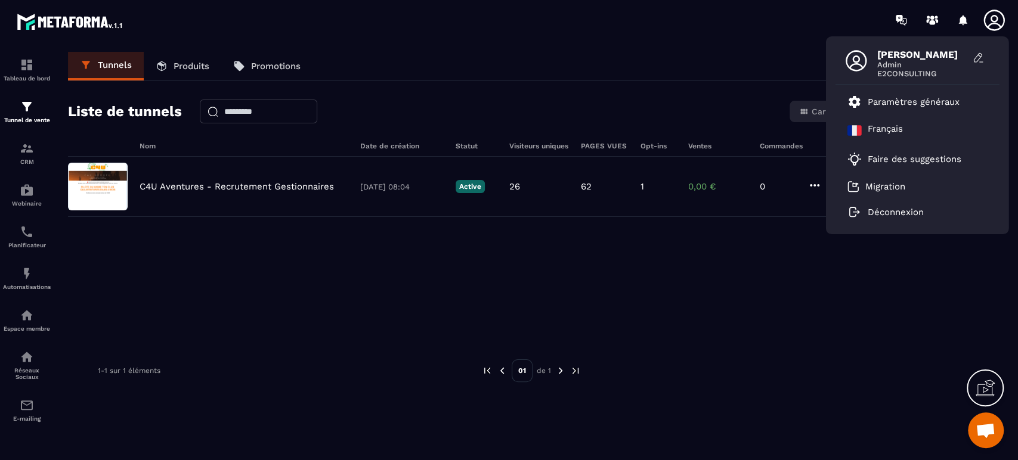
click at [922, 69] on span "E2CONSULTING" at bounding box center [921, 73] width 89 height 9
click at [20, 78] on p "Tableau de bord" at bounding box center [27, 78] width 48 height 7
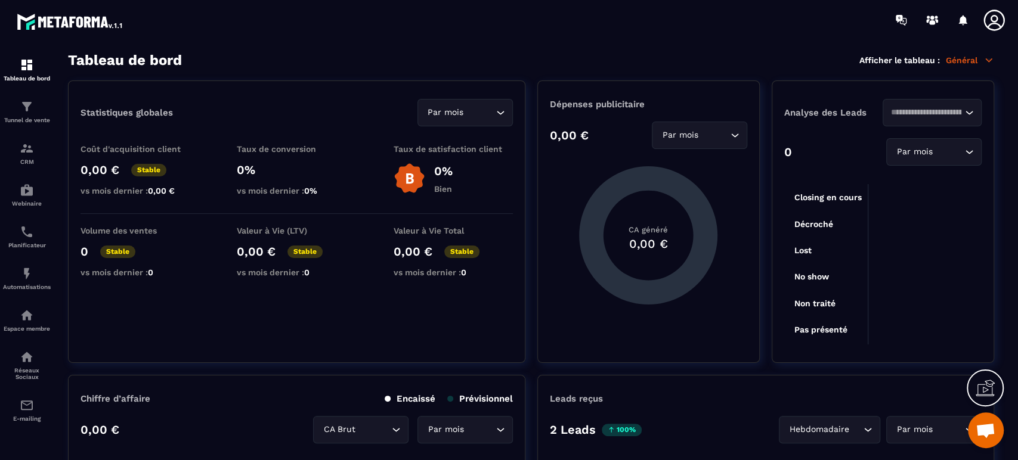
click at [991, 18] on icon at bounding box center [994, 20] width 24 height 24
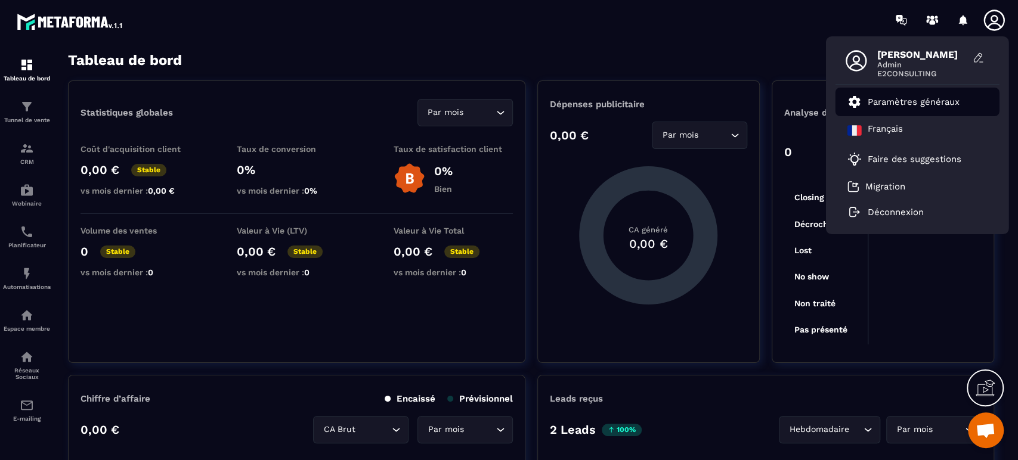
click at [917, 103] on p "Paramètres généraux" at bounding box center [913, 102] width 92 height 11
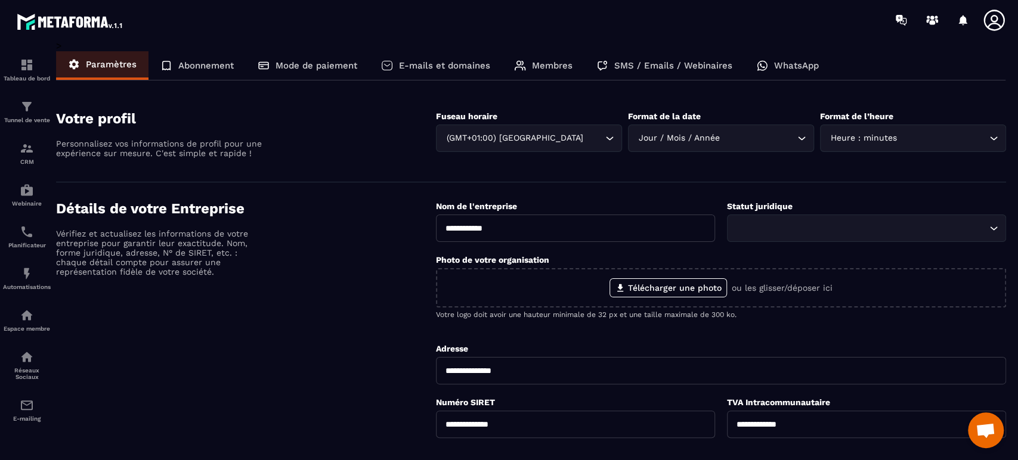
click at [559, 66] on p "Membres" at bounding box center [552, 65] width 41 height 11
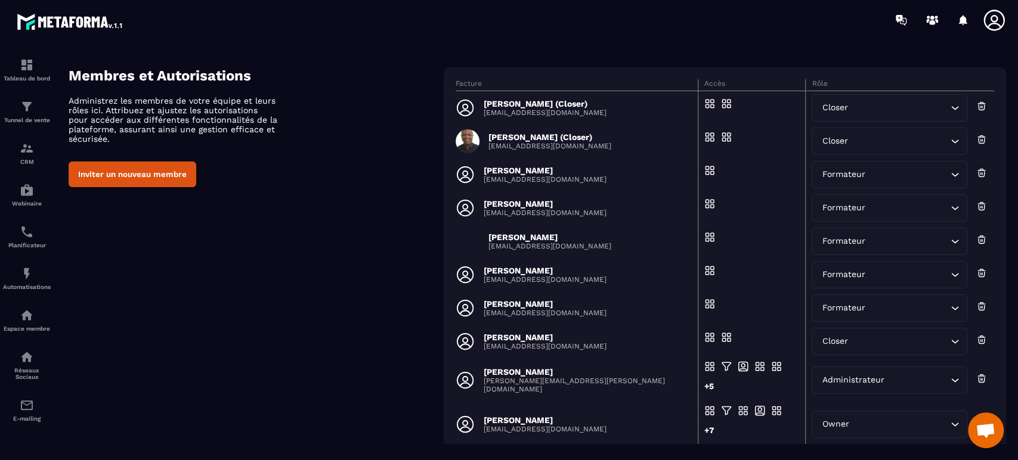
scroll to position [66, 0]
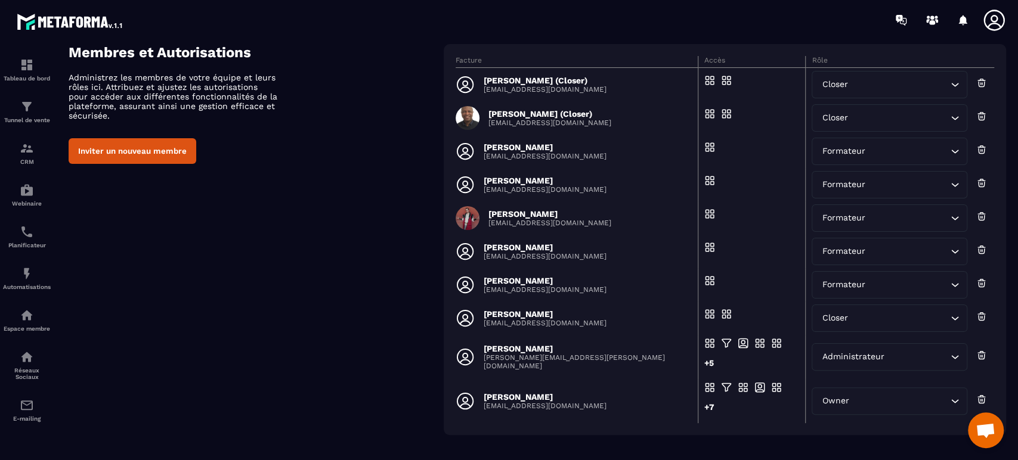
click at [512, 351] on p "[PERSON_NAME]" at bounding box center [587, 349] width 207 height 10
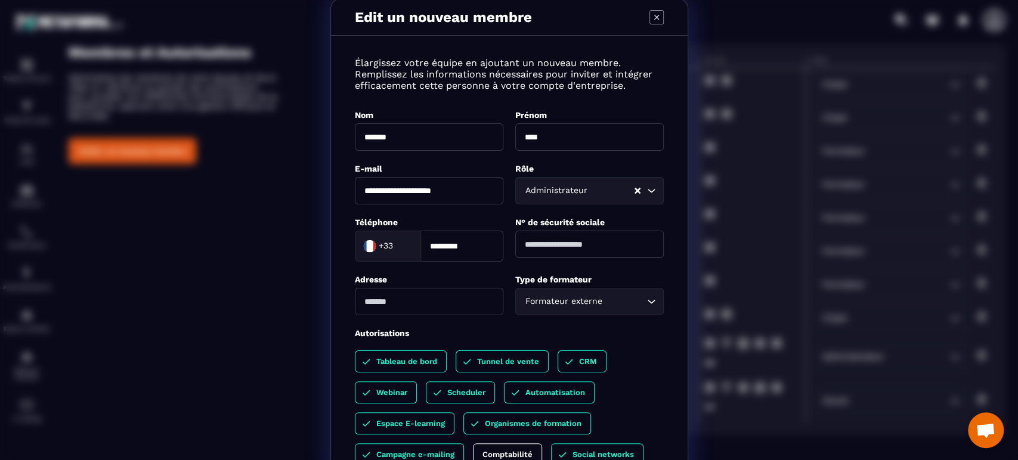
scroll to position [0, 0]
click at [653, 20] on icon "Modal window" at bounding box center [656, 18] width 14 height 14
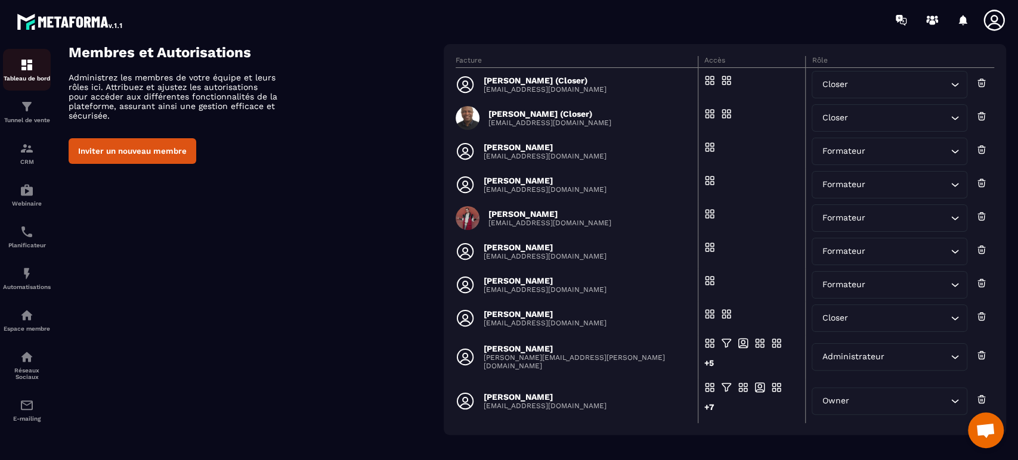
click at [26, 71] on img at bounding box center [27, 65] width 14 height 14
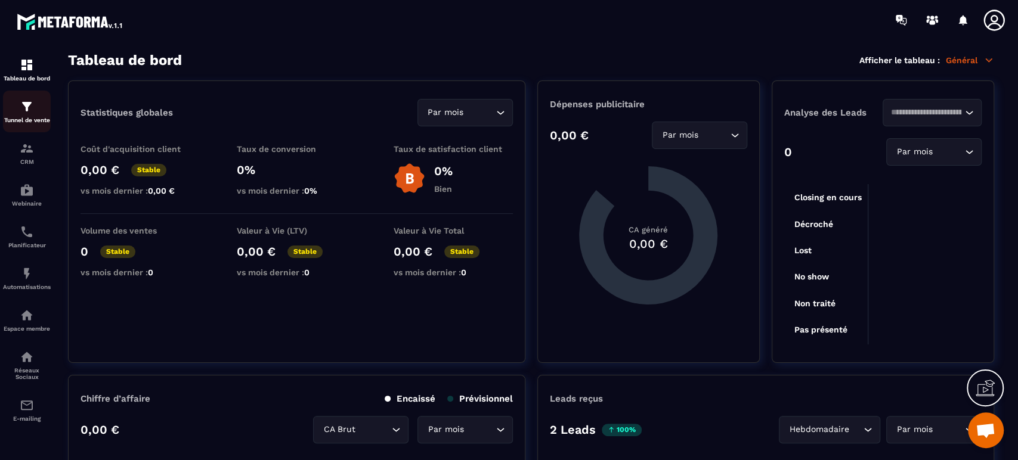
click at [25, 114] on div "Tunnel de vente" at bounding box center [27, 112] width 48 height 24
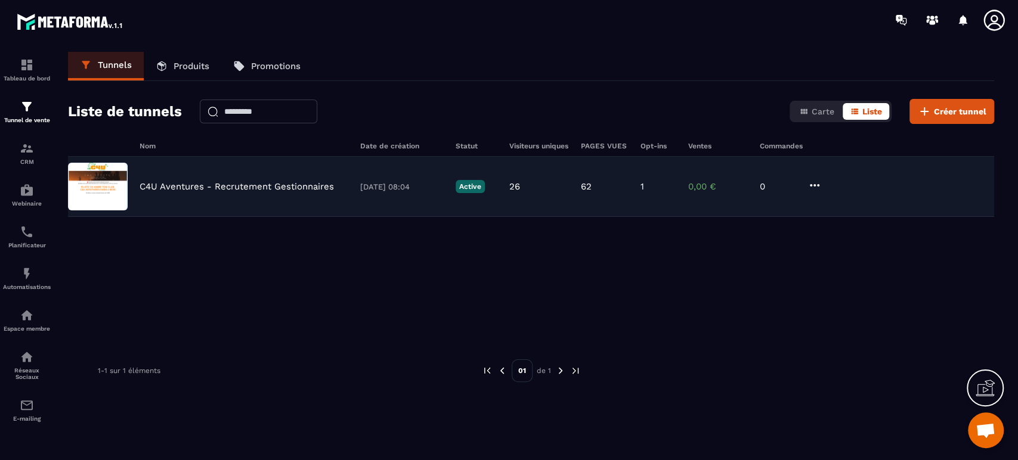
click at [109, 186] on img at bounding box center [98, 187] width 60 height 48
click at [186, 179] on div "C4U Aventures - Recrutement Gestionnaires [DATE] 08:04 Active 26 62 1 0,00 € 0" at bounding box center [531, 187] width 926 height 60
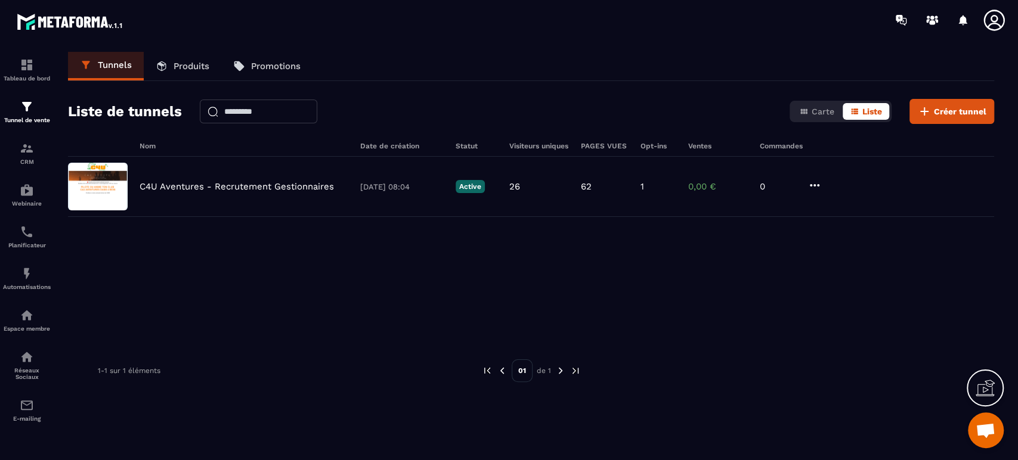
click at [176, 69] on p "Produits" at bounding box center [191, 66] width 36 height 11
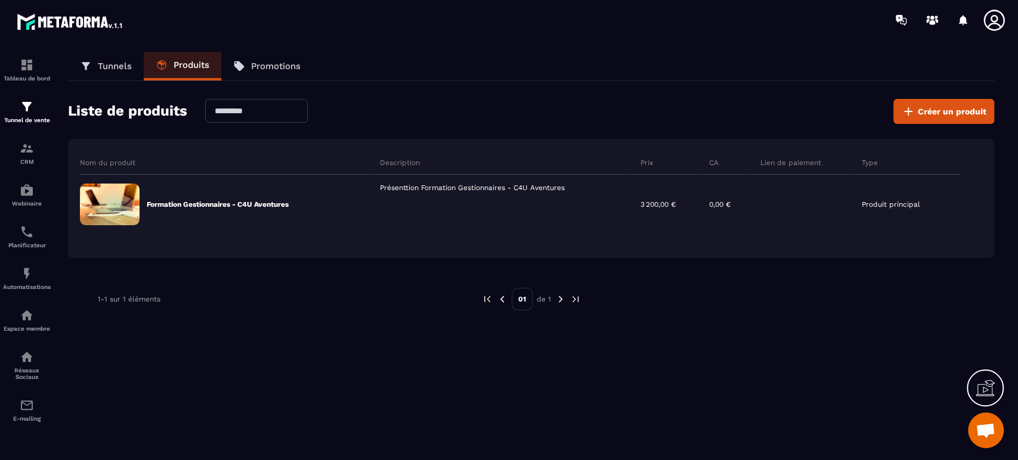
click at [277, 63] on p "Promotions" at bounding box center [275, 66] width 49 height 11
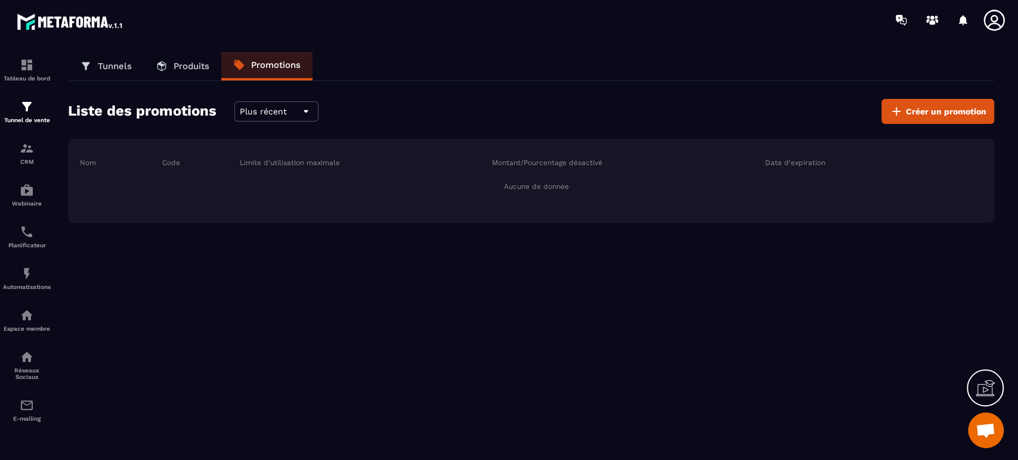
click at [114, 69] on p "Tunnels" at bounding box center [115, 66] width 34 height 11
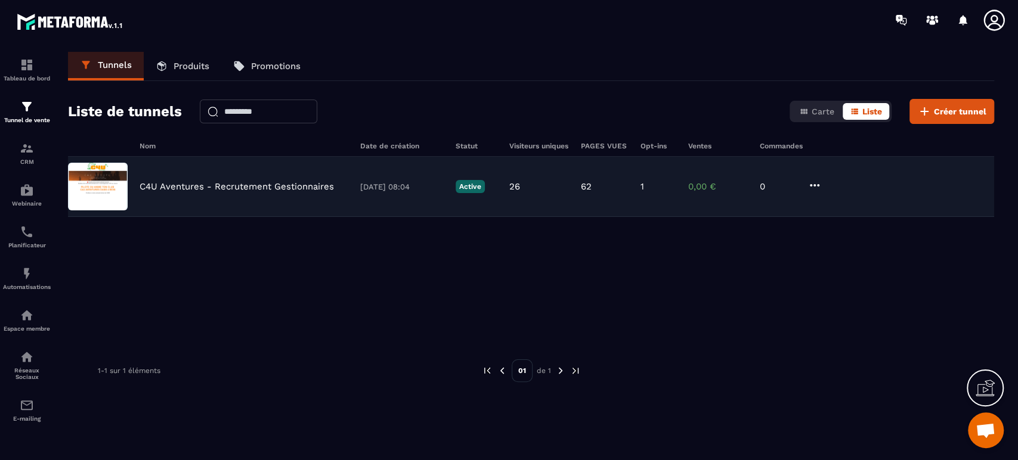
click at [134, 187] on div "C4U Aventures - Recrutement Gestionnaires [DATE] 08:04 Active 26 62 1 0,00 € 0" at bounding box center [531, 187] width 926 height 60
click at [110, 191] on img at bounding box center [98, 187] width 60 height 48
click at [107, 195] on img at bounding box center [98, 187] width 60 height 48
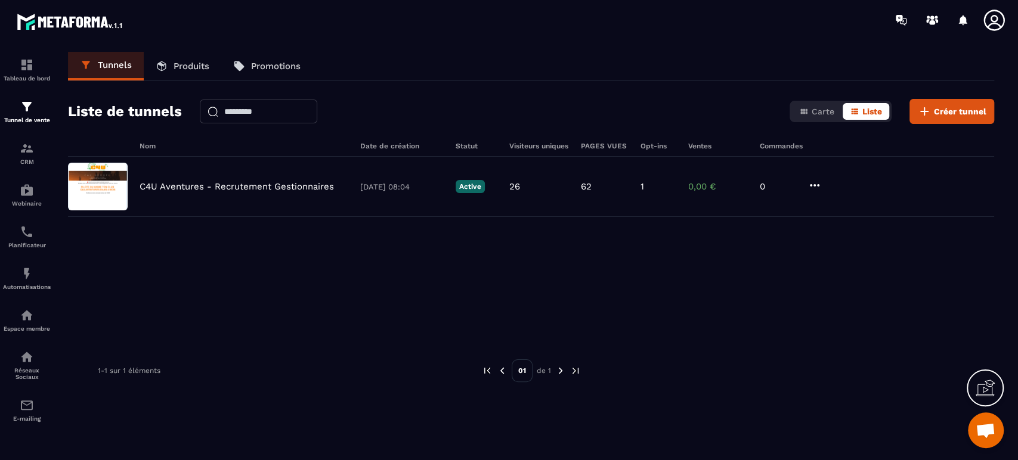
click at [983, 436] on span "Ouvrir le chat" at bounding box center [985, 431] width 20 height 17
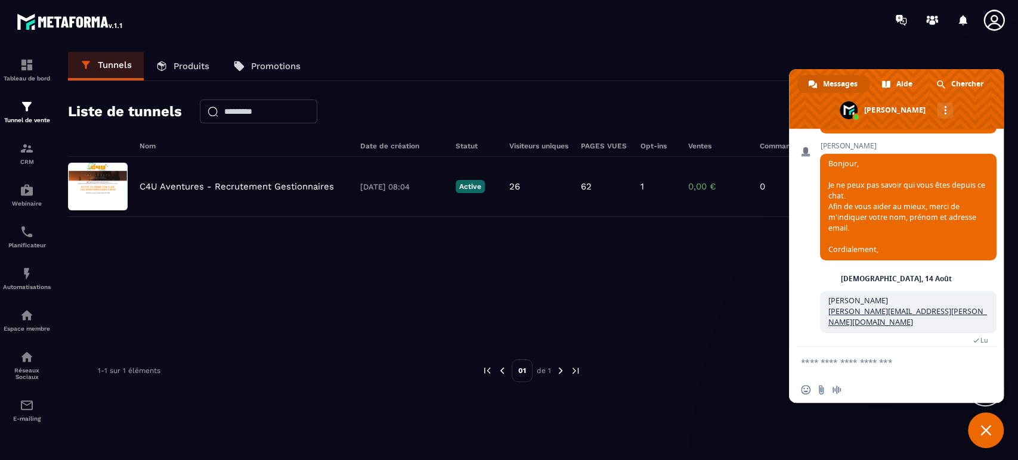
scroll to position [315, 0]
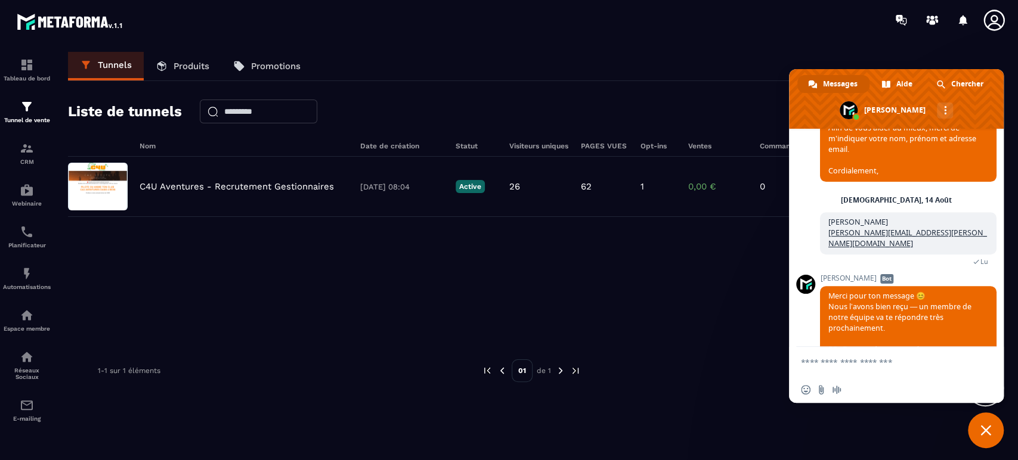
click at [983, 433] on span "Fermer le chat" at bounding box center [985, 430] width 11 height 11
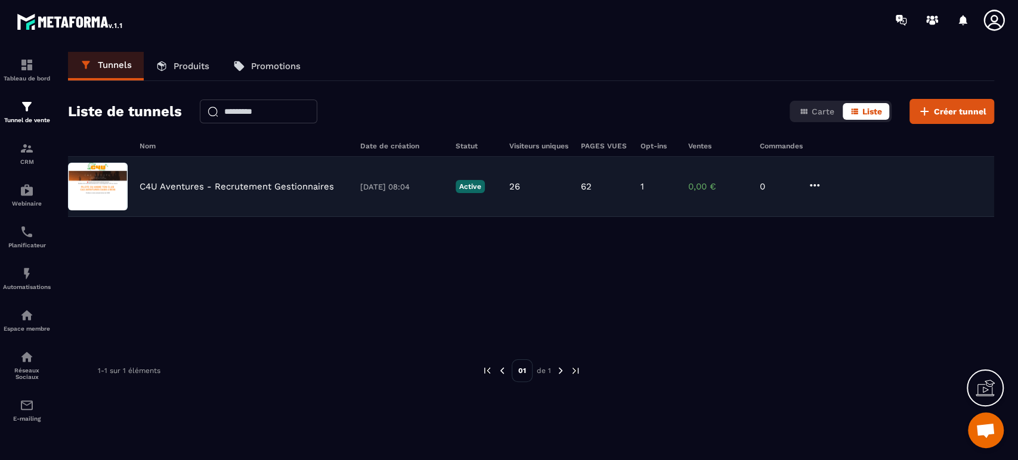
click at [284, 187] on p "C4U Aventures - Recrutement Gestionnaires" at bounding box center [237, 186] width 194 height 11
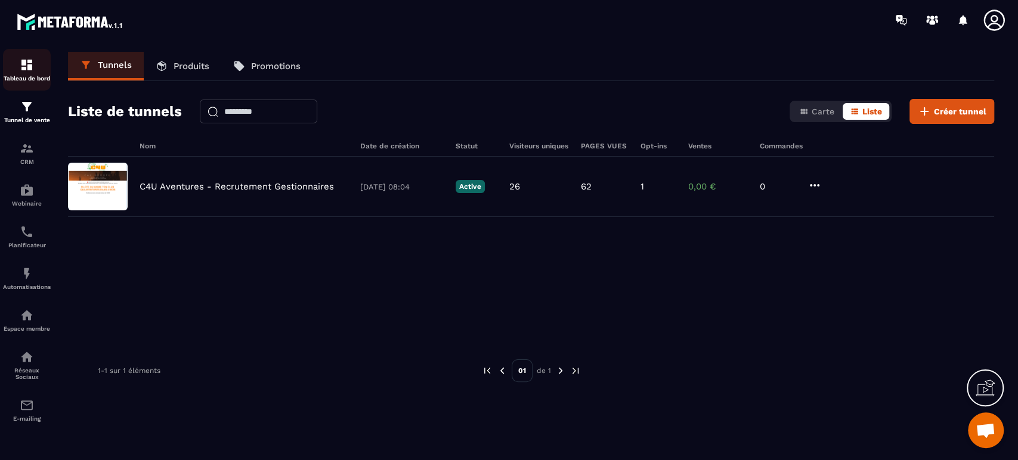
click at [26, 68] on img at bounding box center [27, 65] width 14 height 14
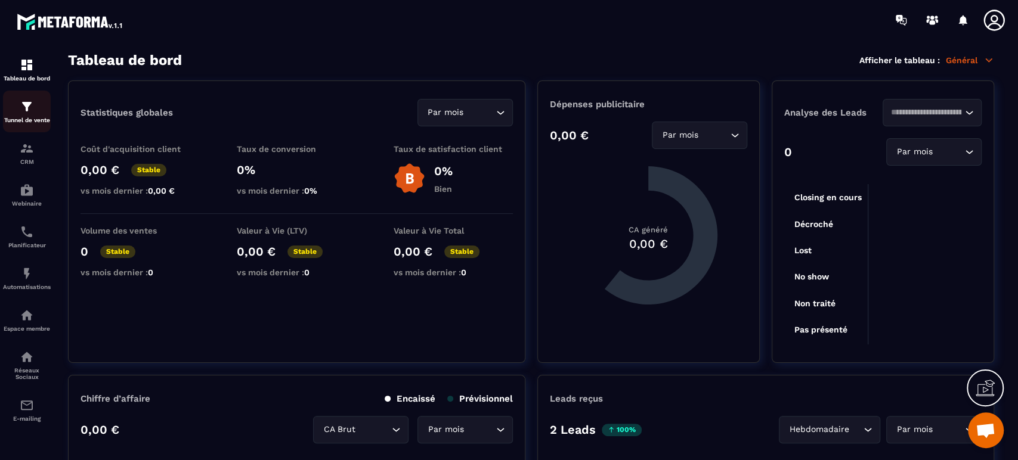
click at [30, 113] on img at bounding box center [27, 107] width 14 height 14
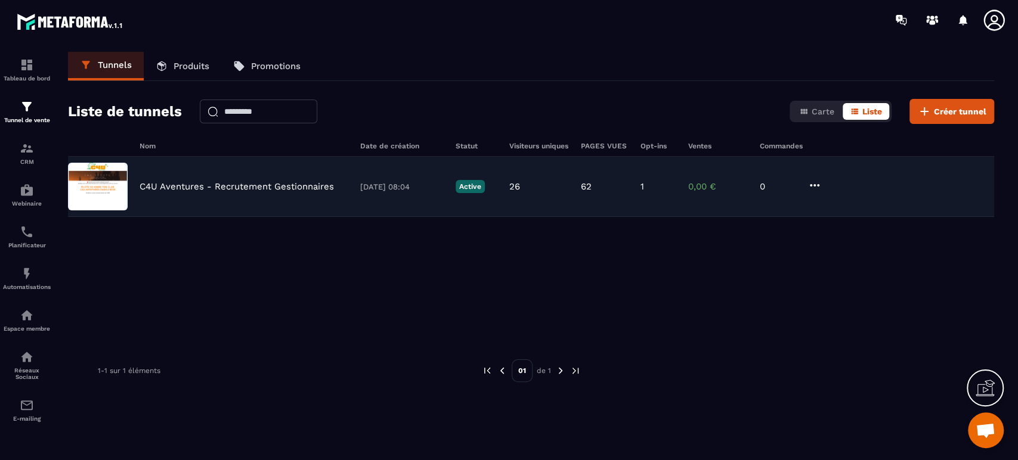
click at [105, 176] on img at bounding box center [98, 187] width 60 height 48
click at [269, 181] on p "C4U Aventures - Recrutement Gestionnaires" at bounding box center [237, 186] width 194 height 11
click at [264, 185] on p "C4U Aventures - Recrutement Gestionnaires" at bounding box center [237, 186] width 194 height 11
click at [258, 186] on p "C4U Aventures - Recrutement Gestionnaires" at bounding box center [237, 186] width 194 height 11
click at [492, 180] on div "Active" at bounding box center [476, 186] width 42 height 13
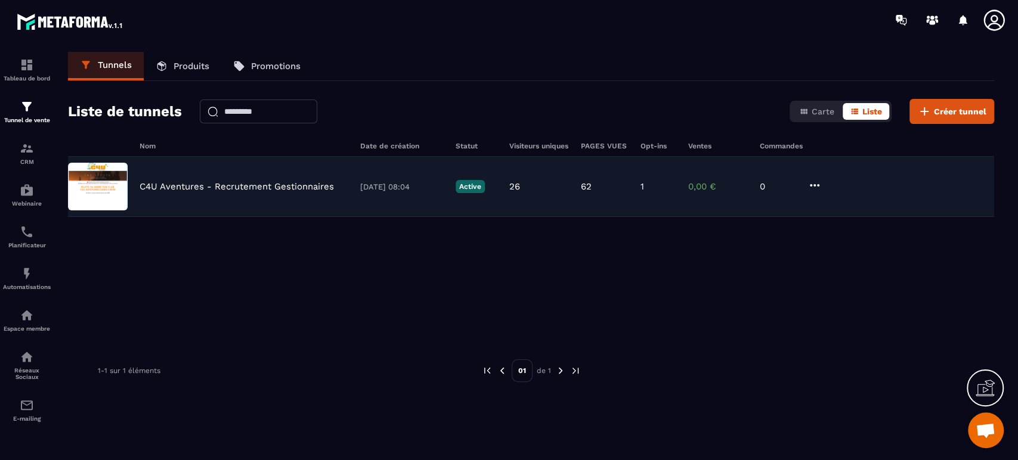
click at [477, 185] on p "Active" at bounding box center [469, 186] width 29 height 13
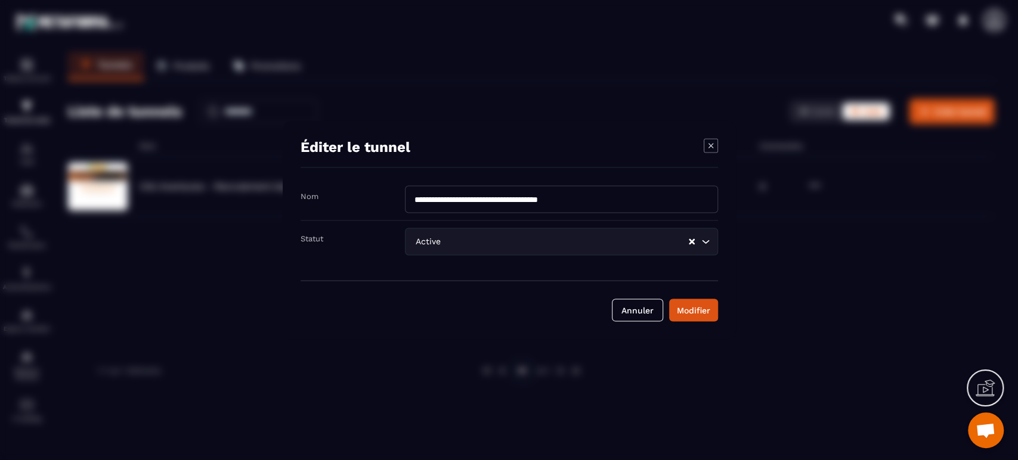
click at [709, 144] on icon "Modal window" at bounding box center [711, 146] width 14 height 14
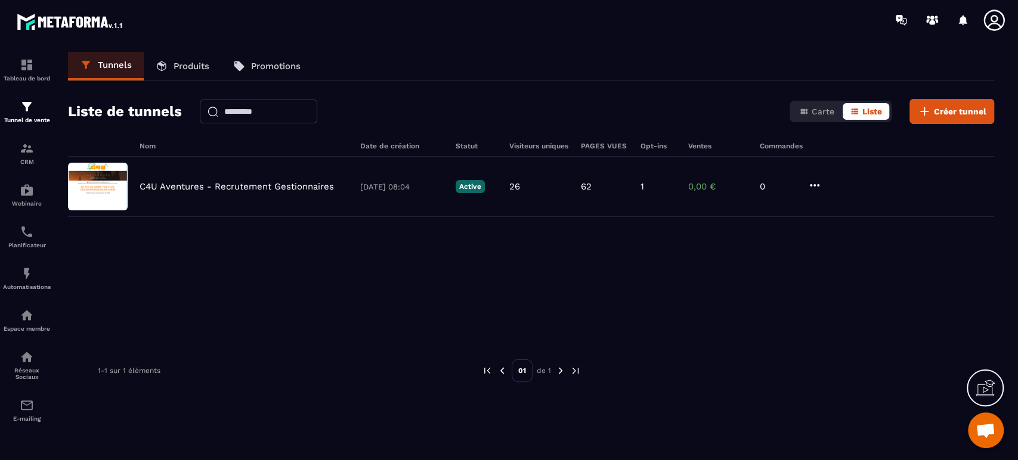
click at [986, 433] on span "Ouvrir le chat" at bounding box center [985, 431] width 20 height 17
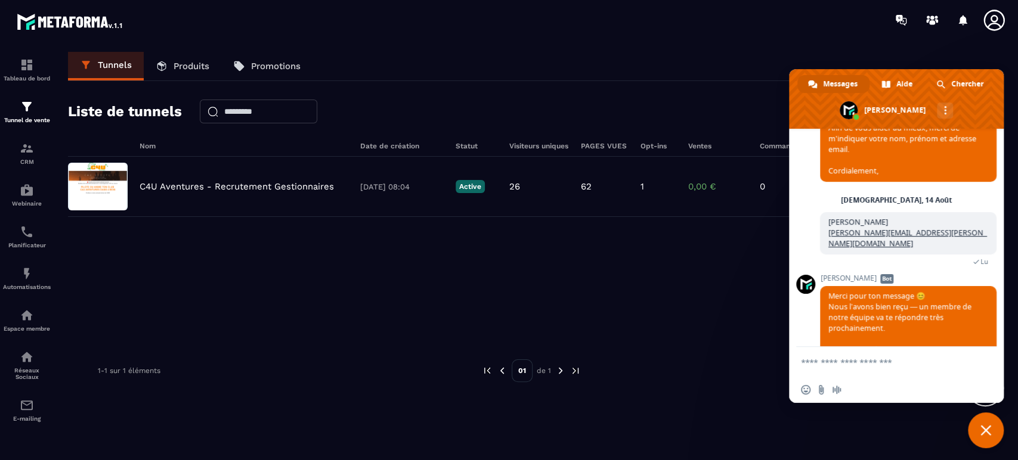
scroll to position [577, 0]
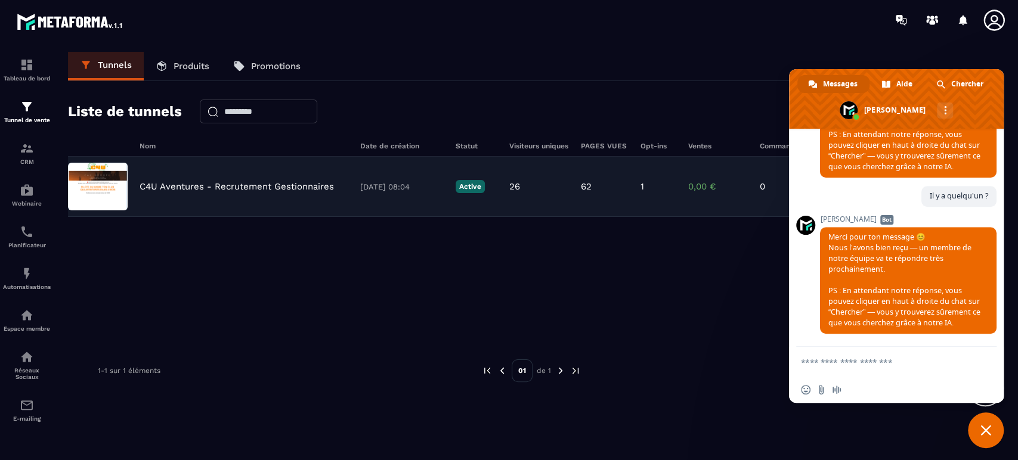
click at [256, 190] on p "C4U Aventures - Recrutement Gestionnaires" at bounding box center [237, 186] width 194 height 11
click at [162, 189] on p "C4U Aventures - Recrutement Gestionnaires" at bounding box center [237, 186] width 194 height 11
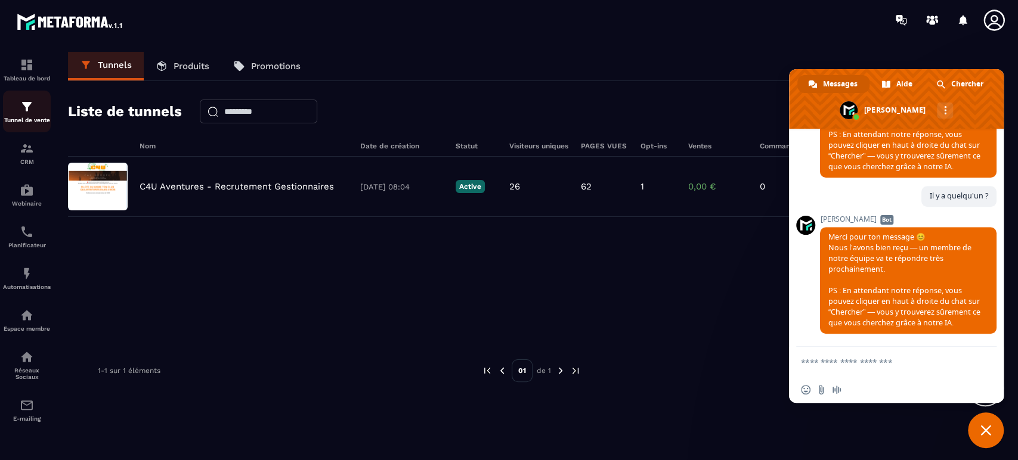
click at [30, 113] on img at bounding box center [27, 107] width 14 height 14
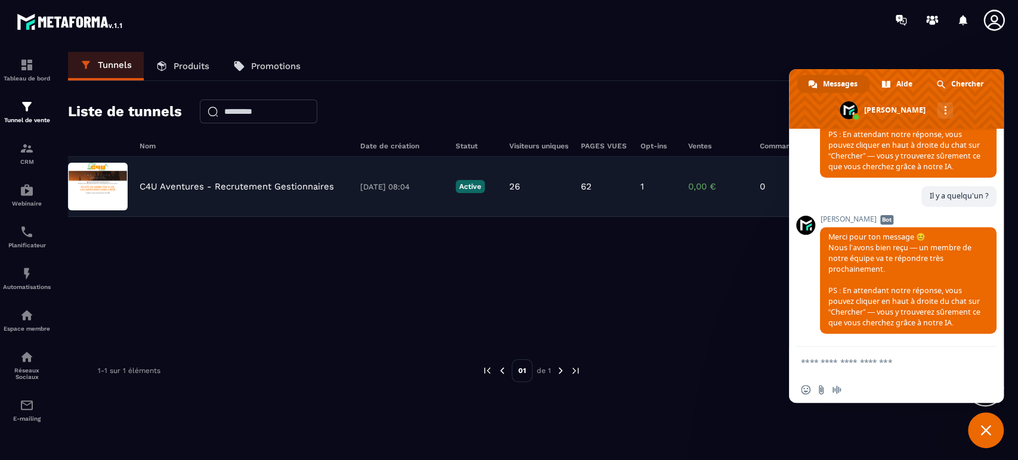
click at [100, 194] on img at bounding box center [98, 187] width 60 height 48
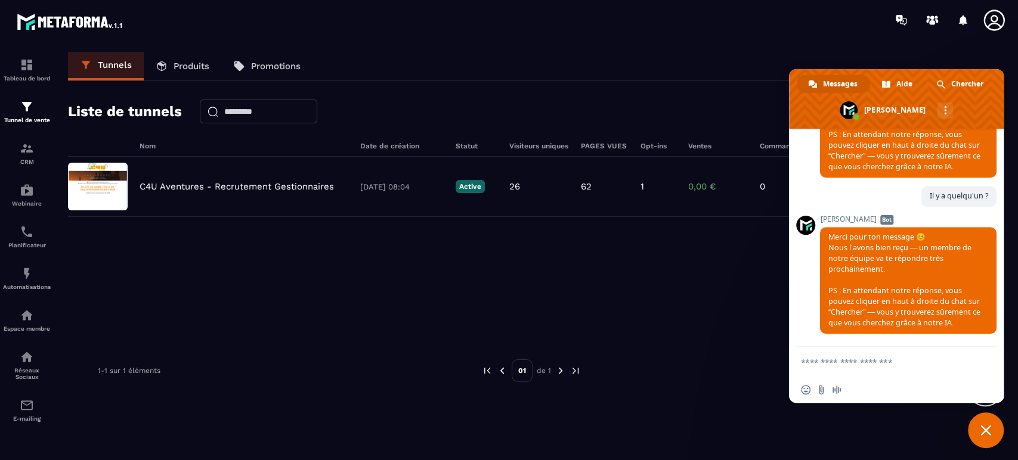
click at [982, 430] on span "Fermer le chat" at bounding box center [985, 430] width 11 height 11
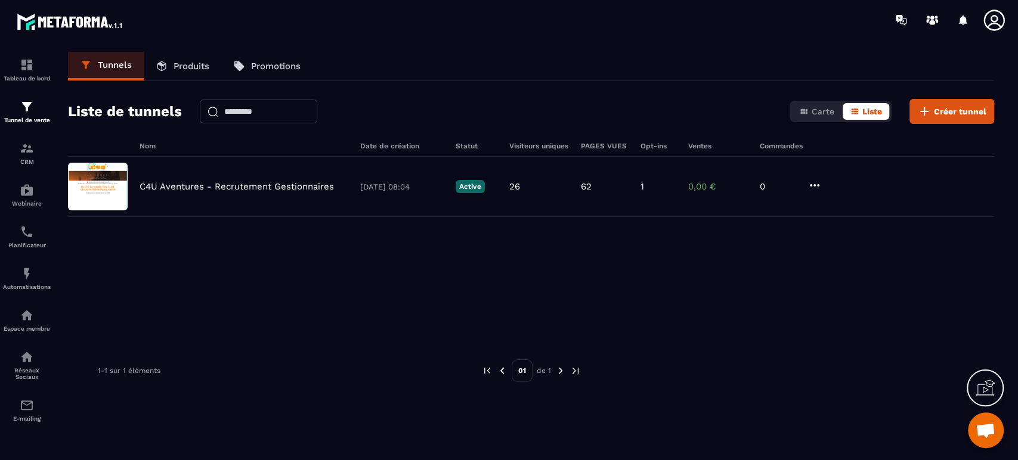
click at [204, 63] on p "Produits" at bounding box center [191, 66] width 36 height 11
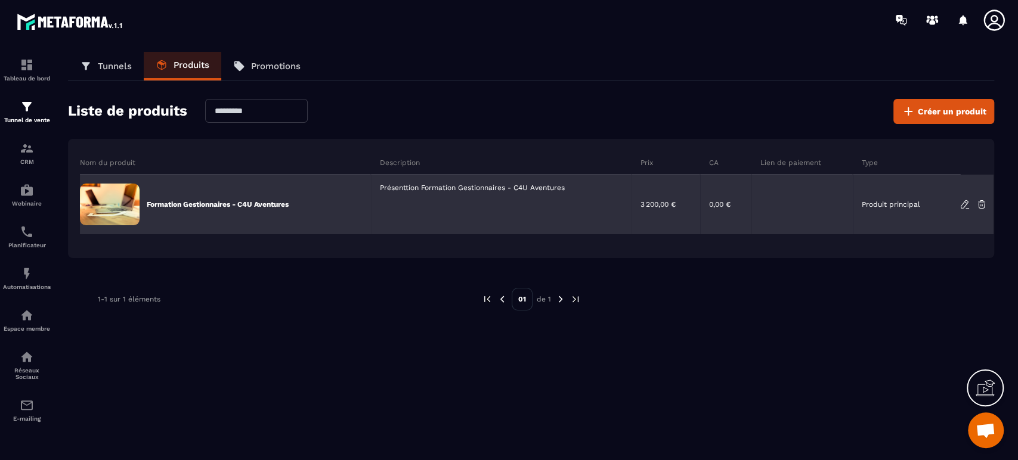
click at [119, 202] on img at bounding box center [110, 205] width 60 height 42
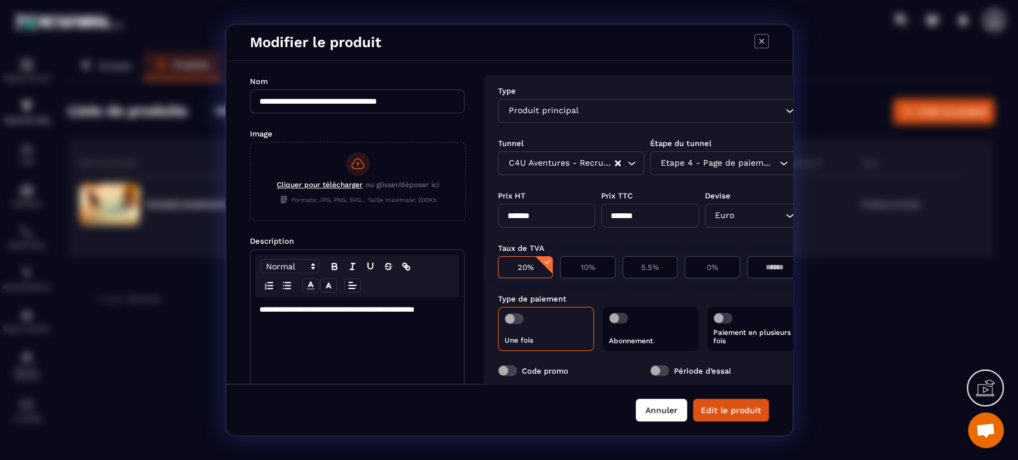
click at [668, 405] on button "Annuler" at bounding box center [661, 410] width 51 height 23
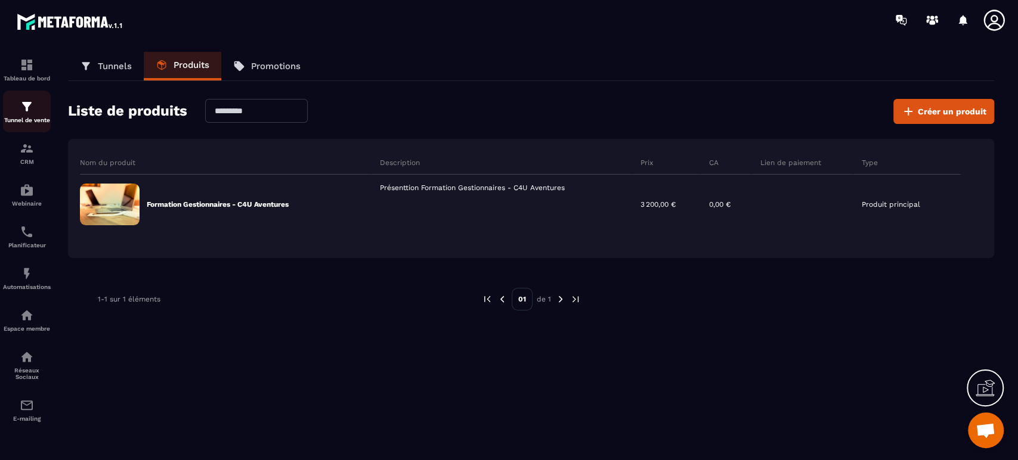
click at [25, 113] on img at bounding box center [27, 107] width 14 height 14
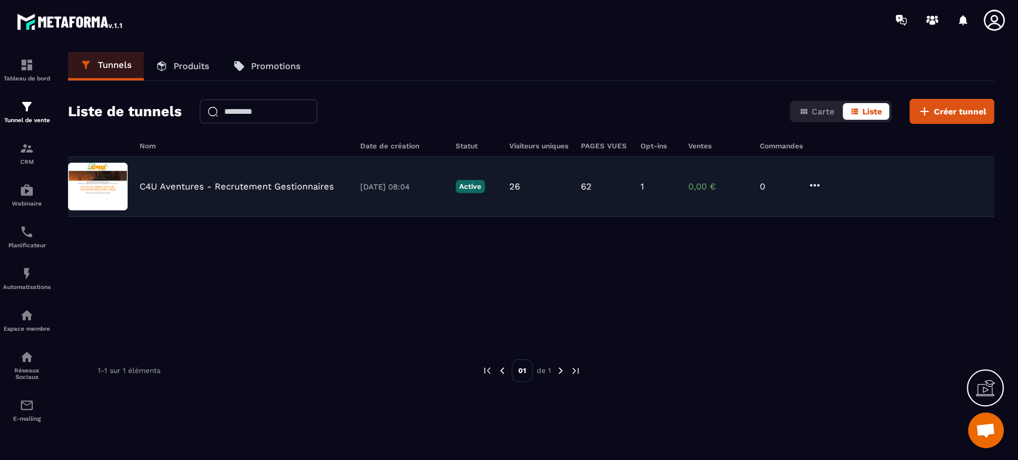
click at [110, 176] on img at bounding box center [98, 187] width 60 height 48
click at [384, 182] on p "[DATE] 08:04" at bounding box center [401, 186] width 83 height 9
click at [374, 185] on p "[DATE] 08:04" at bounding box center [401, 186] width 83 height 9
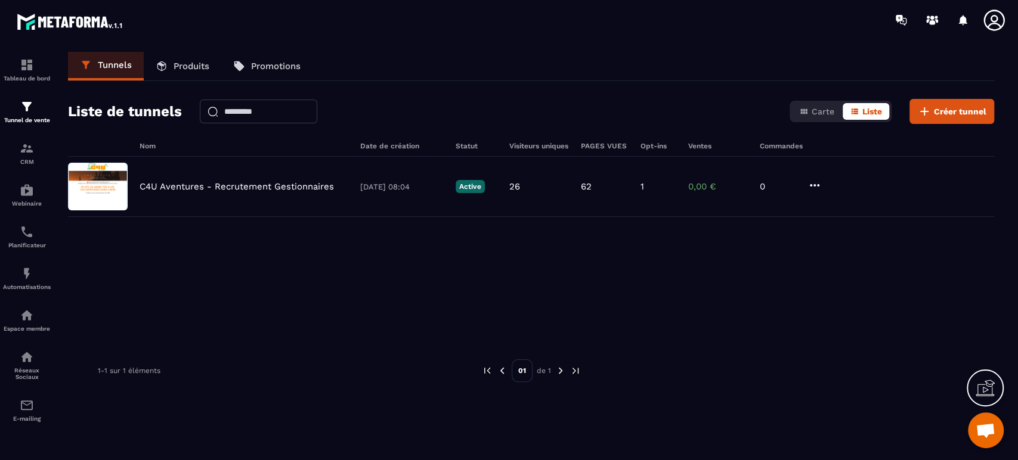
click at [272, 112] on input "text" at bounding box center [258, 112] width 117 height 24
click at [864, 115] on span "Liste" at bounding box center [872, 112] width 20 height 10
click at [816, 112] on span "Carte" at bounding box center [822, 112] width 23 height 10
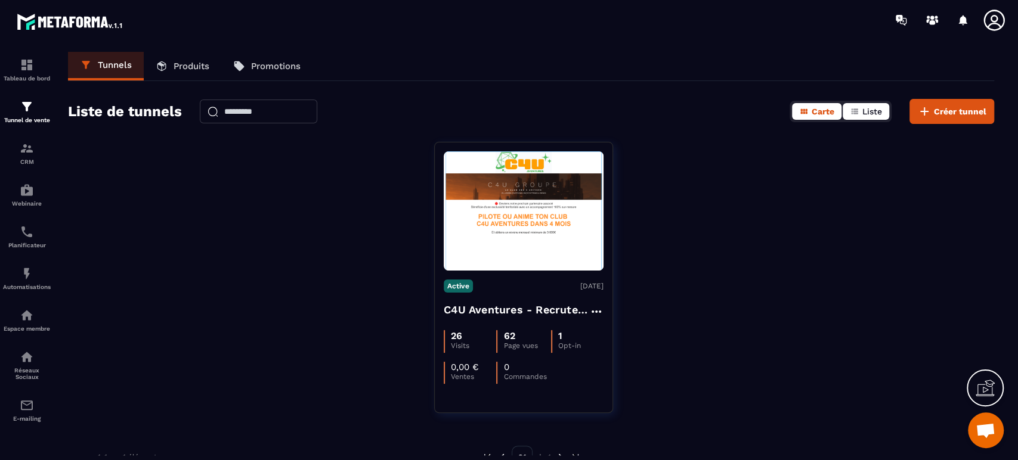
click at [847, 111] on button "Liste" at bounding box center [865, 111] width 47 height 17
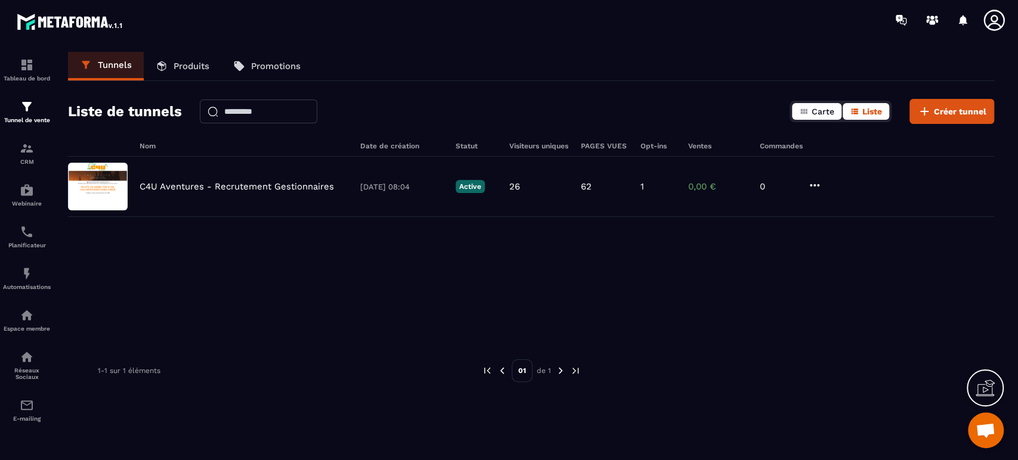
click at [822, 110] on span "Carte" at bounding box center [822, 112] width 23 height 10
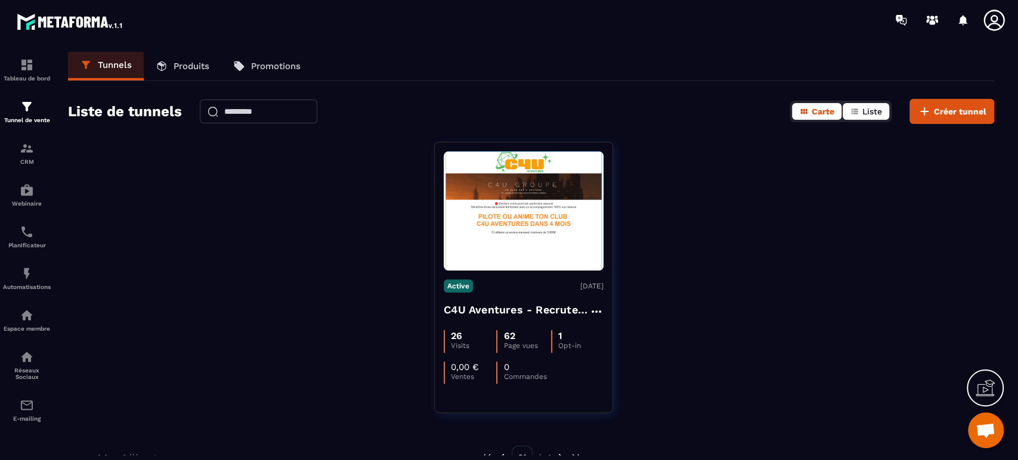
click at [853, 107] on icon "button" at bounding box center [855, 112] width 10 height 10
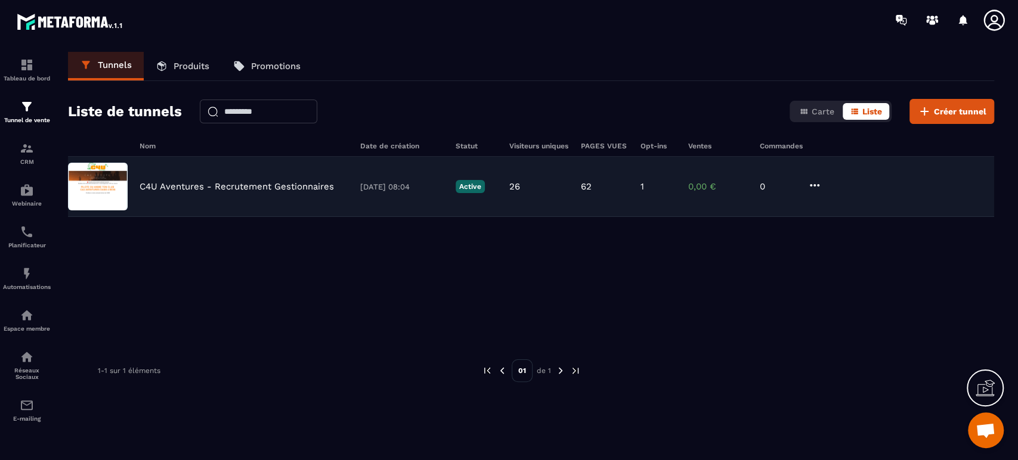
click at [128, 185] on div "C4U Aventures - Recrutement Gestionnaires [DATE] 08:04 Active 26 62 1 0,00 € 0" at bounding box center [531, 187] width 926 height 60
click at [171, 180] on div "C4U Aventures - Recrutement Gestionnaires [DATE] 08:04 Active 26 62 1 0,00 € 0" at bounding box center [531, 187] width 926 height 60
click at [310, 183] on p "C4U Aventures - Recrutement Gestionnaires" at bounding box center [237, 186] width 194 height 11
click at [367, 171] on div "C4U Aventures - Recrutement Gestionnaires [DATE] 08:04 Active 26 62 1 0,00 € 0" at bounding box center [531, 187] width 926 height 60
click at [423, 175] on div "C4U Aventures - Recrutement Gestionnaires [DATE] 08:04 Active 26 62 1 0,00 € 0" at bounding box center [531, 187] width 926 height 60
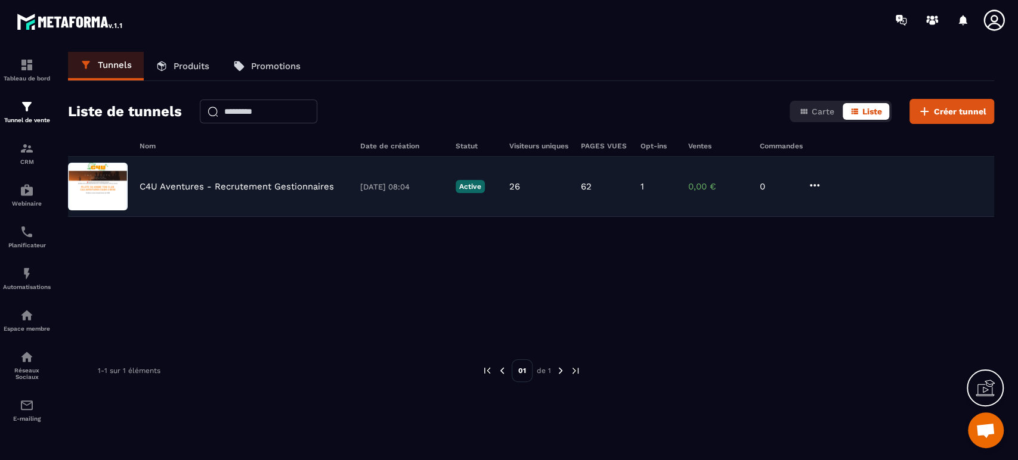
click at [386, 190] on p "[DATE] 08:04" at bounding box center [401, 186] width 83 height 9
click at [339, 187] on div "C4U Aventures - Recrutement Gestionnaires" at bounding box center [244, 186] width 209 height 11
click at [291, 185] on p "C4U Aventures - Recrutement Gestionnaires" at bounding box center [237, 186] width 194 height 11
click at [237, 185] on p "C4U Aventures - Recrutement Gestionnaires" at bounding box center [237, 186] width 194 height 11
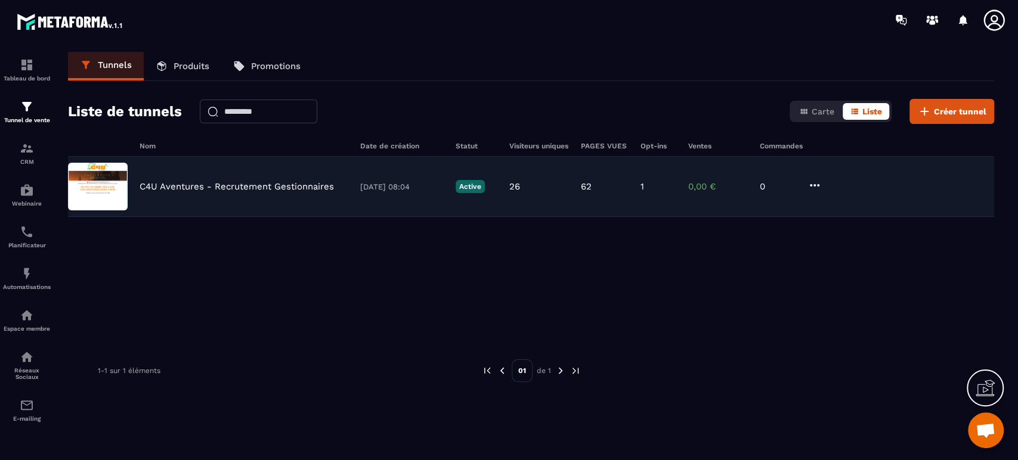
click at [110, 198] on img at bounding box center [98, 187] width 60 height 48
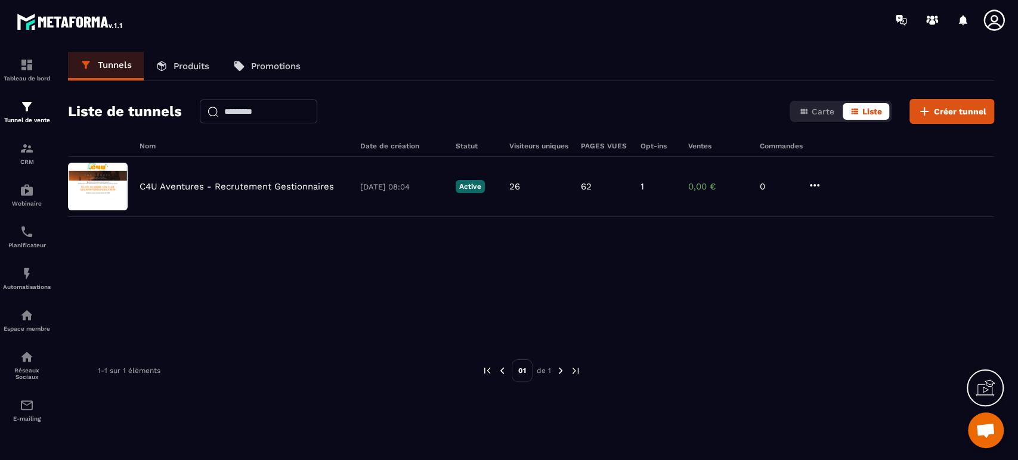
click at [992, 21] on icon at bounding box center [993, 20] width 21 height 21
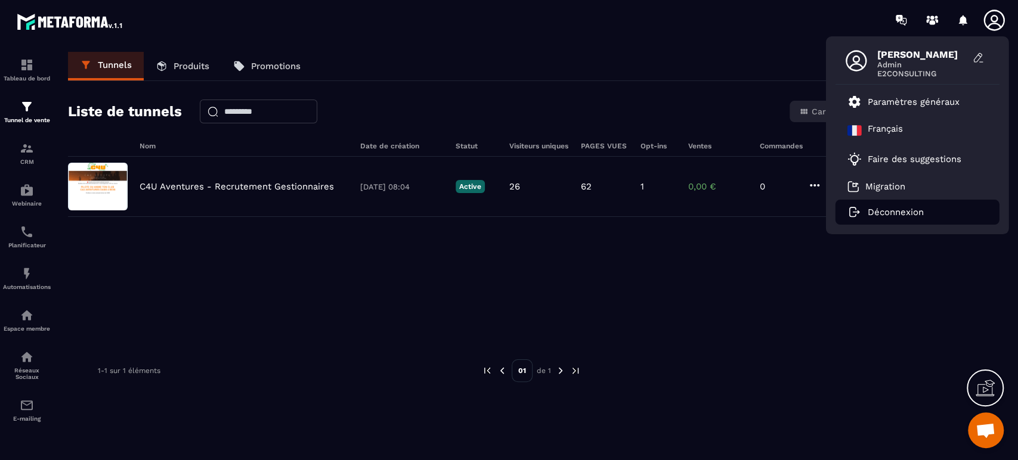
click at [893, 208] on p "Déconnexion" at bounding box center [895, 212] width 56 height 11
